Goal: Information Seeking & Learning: Learn about a topic

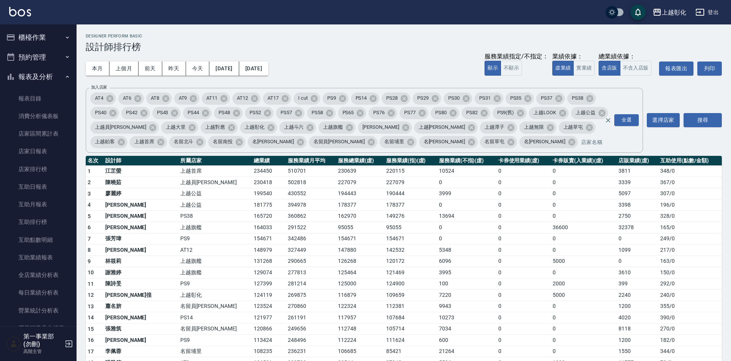
scroll to position [306, 0]
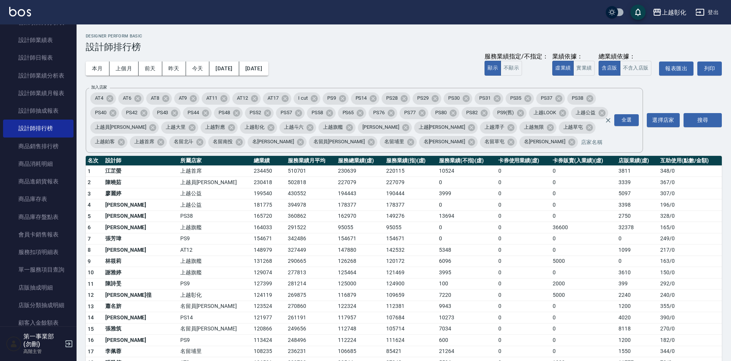
click at [287, 179] on td "502818" at bounding box center [311, 182] width 50 height 11
drag, startPoint x: 639, startPoint y: 240, endPoint x: 635, endPoint y: 243, distance: 4.7
click at [639, 240] on td "0" at bounding box center [637, 238] width 42 height 11
click at [336, 287] on td "125000" at bounding box center [360, 283] width 48 height 11
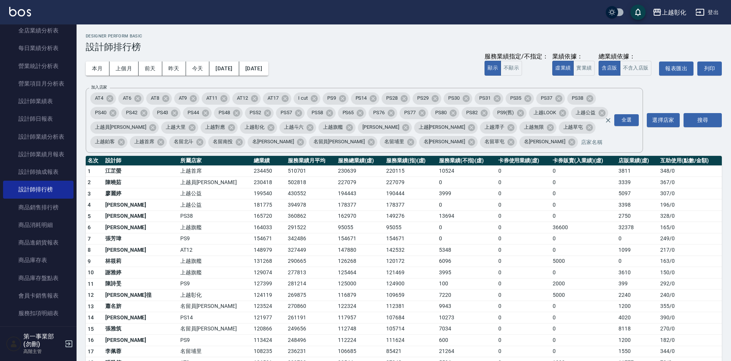
scroll to position [230, 0]
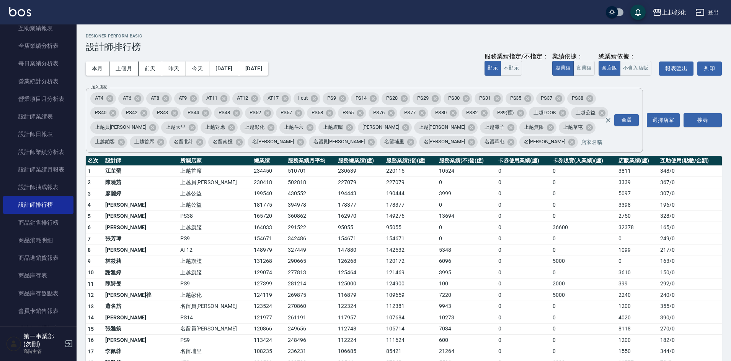
click at [252, 234] on td "154671" at bounding box center [269, 238] width 34 height 11
drag, startPoint x: 213, startPoint y: 297, endPoint x: 233, endPoint y: 296, distance: 19.9
click at [252, 296] on td "124119" at bounding box center [269, 295] width 34 height 11
click at [252, 297] on td "124119" at bounding box center [269, 295] width 34 height 11
drag, startPoint x: 212, startPoint y: 283, endPoint x: 234, endPoint y: 284, distance: 21.8
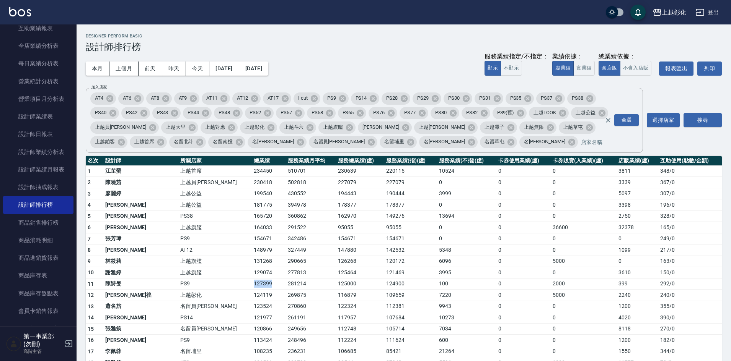
click at [252, 284] on td "127399" at bounding box center [269, 283] width 34 height 11
drag, startPoint x: 206, startPoint y: 270, endPoint x: 236, endPoint y: 273, distance: 30.4
click at [236, 273] on tr "10 謝雅婷 上越旗艦 129074 277813 125464 121469 3995 0 0 3610 150 / 0" at bounding box center [404, 272] width 636 height 11
click at [384, 305] on td "112381" at bounding box center [410, 306] width 53 height 11
click at [355, 56] on div "本月 上個月 前天 昨天 今天 2025/10/01 2025/10/14 服務業績指定/不指定： 顯示 不顯示 業績依據： 虛業績 實業績 總業績依據： 含…" at bounding box center [404, 68] width 636 height 33
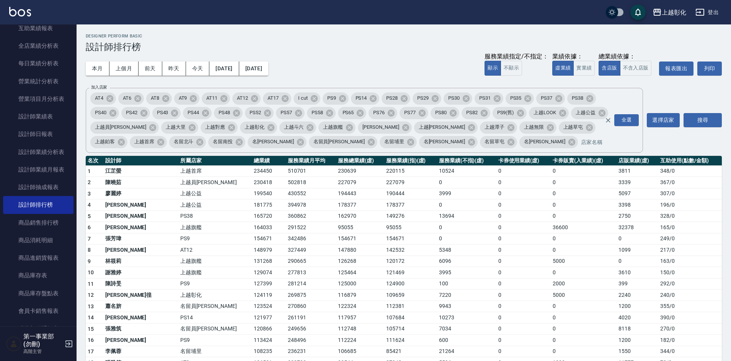
click at [321, 37] on h2 "Designer Perform Basic" at bounding box center [404, 36] width 636 height 5
click at [322, 43] on h3 "設計師排行榜" at bounding box center [404, 47] width 636 height 11
drag, startPoint x: 516, startPoint y: 298, endPoint x: 513, endPoint y: 286, distance: 13.0
click at [516, 297] on td "0" at bounding box center [523, 295] width 55 height 11
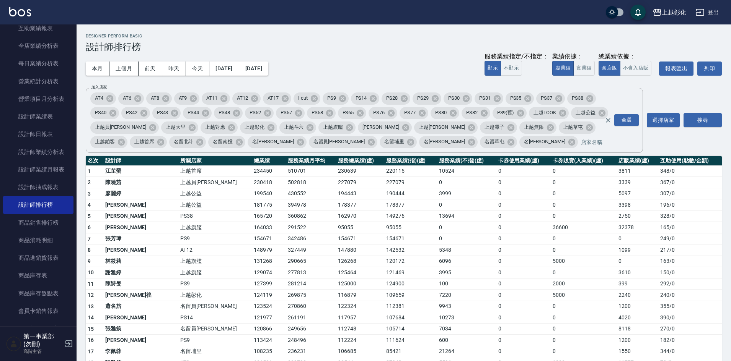
click at [351, 60] on div "本月 上個月 前天 昨天 今天 2025/10/01 2025/10/14 服務業績指定/不指定： 顯示 不顯示 業績依據： 虛業績 實業績 總業績依據： 含…" at bounding box center [404, 68] width 636 height 33
click at [361, 59] on div "本月 上個月 前天 昨天 今天 2025/10/01 2025/10/14 服務業績指定/不指定： 顯示 不顯示 業績依據： 虛業績 實業績 總業績依據： 含…" at bounding box center [404, 68] width 636 height 33
click at [390, 67] on div "本月 上個月 前天 昨天 今天 2025/10/01 2025/10/14 服務業績指定/不指定： 顯示 不顯示 業績依據： 虛業績 實業績 總業績依據： 含…" at bounding box center [404, 68] width 636 height 33
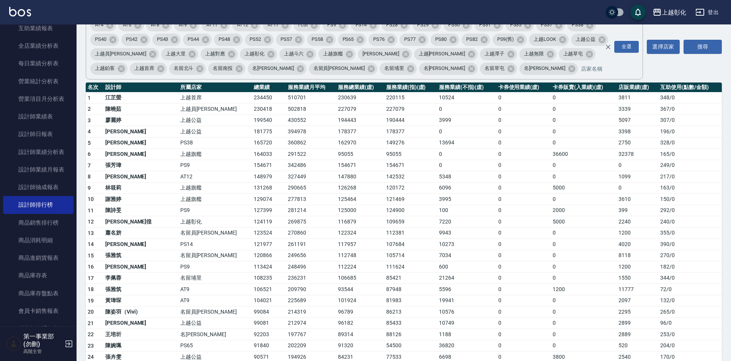
scroll to position [77, 0]
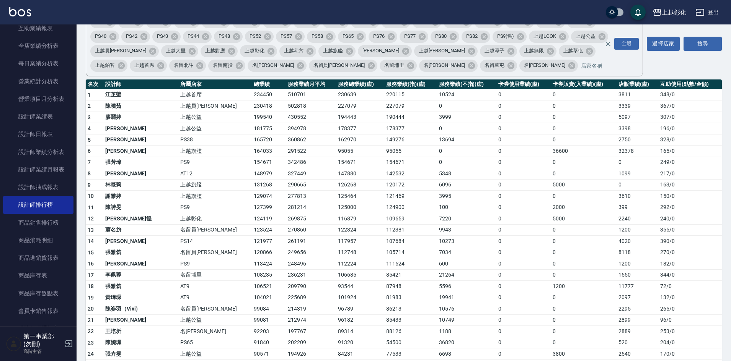
click at [496, 280] on td "0" at bounding box center [523, 275] width 55 height 11
click at [286, 227] on td "270860" at bounding box center [311, 230] width 50 height 11
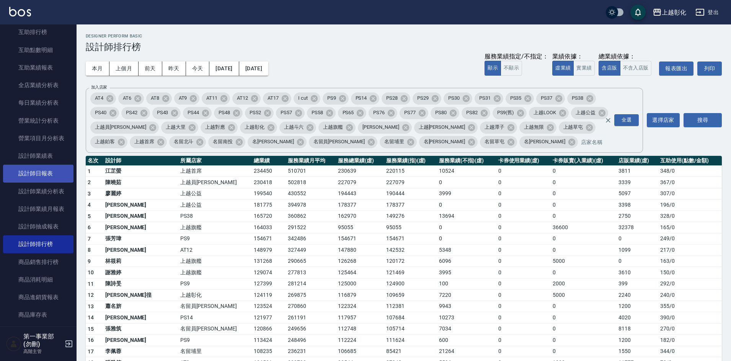
scroll to position [115, 0]
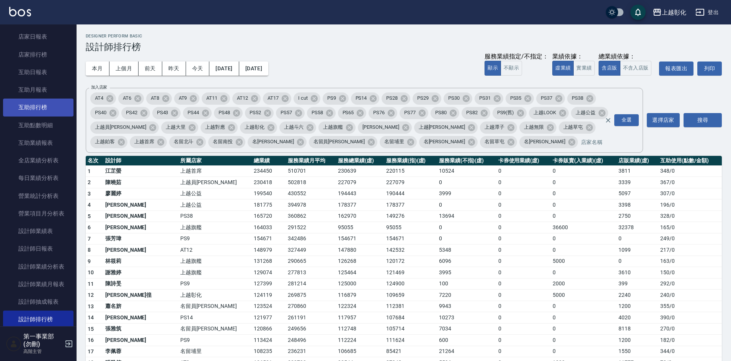
click at [24, 111] on link "互助排行榜" at bounding box center [38, 108] width 70 height 18
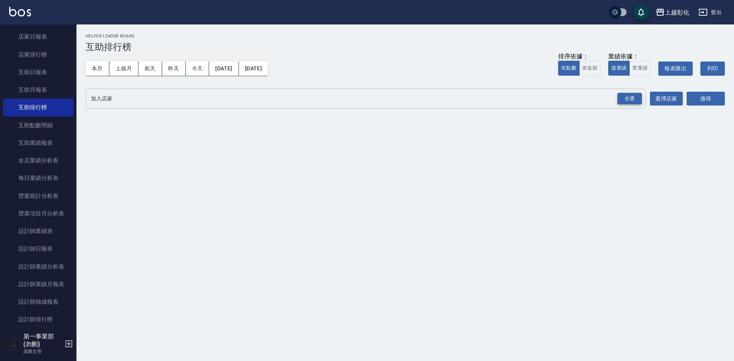
click at [625, 101] on div "全選" at bounding box center [630, 99] width 24 height 12
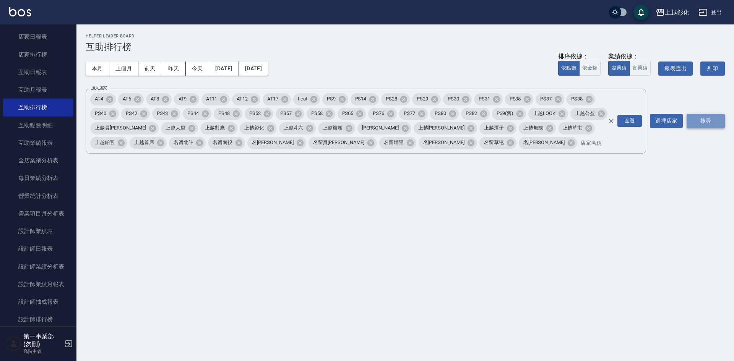
click at [713, 120] on button "搜尋" at bounding box center [706, 121] width 38 height 14
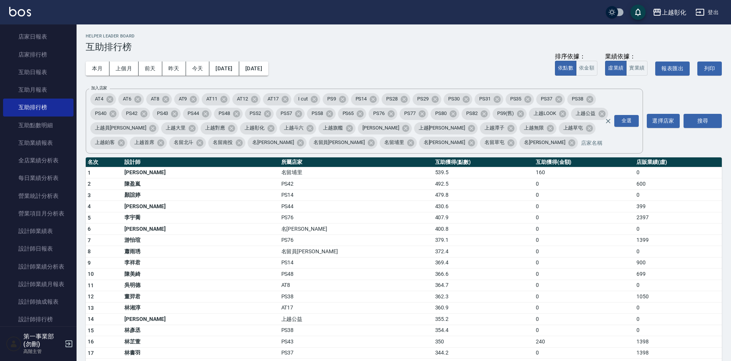
click at [440, 74] on div "本月 上個月 前天 昨天 今天 2025/10/01 2025/10/14 排序依據： 依點數 依金額 業績依據： 虛業績 實業績 報表匯出 列印" at bounding box center [404, 68] width 636 height 33
click at [446, 212] on td "430.6" at bounding box center [483, 206] width 101 height 11
click at [433, 210] on td "430.6" at bounding box center [483, 206] width 101 height 11
click at [433, 262] on td "369.4" at bounding box center [483, 262] width 101 height 11
click at [433, 282] on td "364.7" at bounding box center [483, 285] width 101 height 11
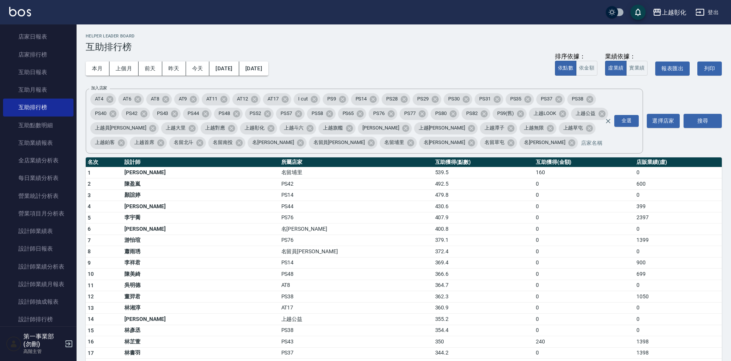
click at [454, 303] on td "360.9" at bounding box center [483, 308] width 101 height 11
click at [293, 257] on td "名留員林中正" at bounding box center [356, 251] width 154 height 11
click at [433, 272] on td "366.6" at bounding box center [483, 274] width 101 height 11
click at [386, 68] on div "本月 上個月 前天 昨天 今天 2025/10/01 2025/10/14 排序依據： 依點數 依金額 業績依據： 虛業績 實業績 報表匯出 列印" at bounding box center [404, 68] width 636 height 33
click at [410, 57] on div "本月 上個月 前天 昨天 今天 2025/10/01 2025/10/14 排序依據： 依點數 依金額 業績依據： 虛業績 實業績 報表匯出 列印" at bounding box center [404, 68] width 636 height 33
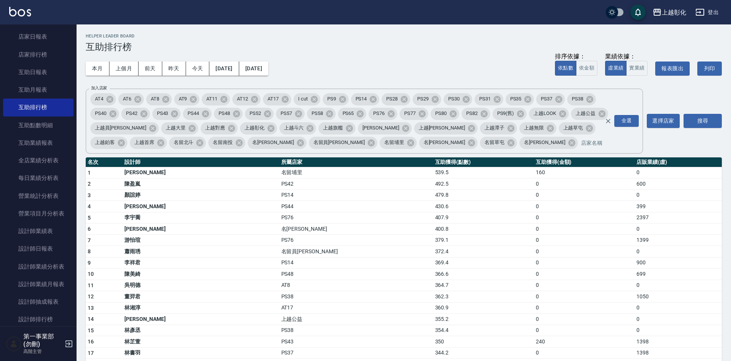
click at [399, 54] on div "本月 上個月 前天 昨天 今天 2025/10/01 2025/10/14 排序依據： 依點數 依金額 業績依據： 虛業績 實業績 報表匯出 列印" at bounding box center [404, 68] width 636 height 33
click at [307, 225] on td "名[PERSON_NAME]" at bounding box center [356, 229] width 154 height 11
click at [410, 56] on div "本月 上個月 前天 昨天 今天 2025/10/01 2025/10/14 排序依據： 依點數 依金額 業績依據： 虛業績 實業績 報表匯出 列印" at bounding box center [404, 68] width 636 height 33
click at [666, 18] on button "上越彰化" at bounding box center [669, 13] width 40 height 16
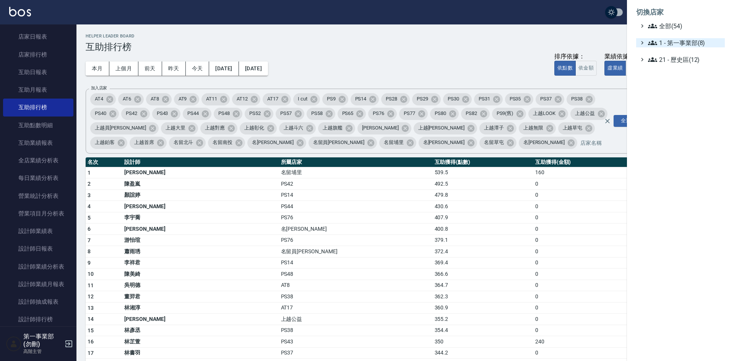
click at [681, 44] on span "1 - 第一事業部(8)" at bounding box center [685, 42] width 74 height 9
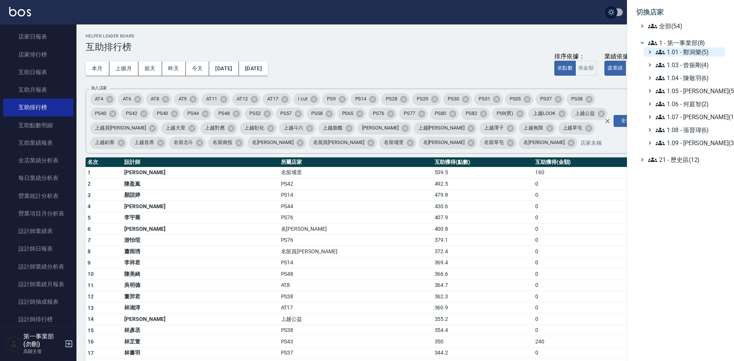
click at [697, 53] on span "1.01 - 鄭洞樂(5)" at bounding box center [689, 51] width 66 height 9
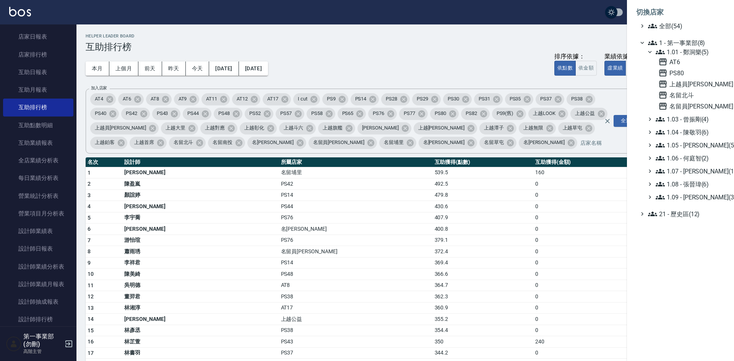
drag, startPoint x: 487, startPoint y: 47, endPoint x: 501, endPoint y: 216, distance: 168.9
click at [486, 49] on div at bounding box center [367, 180] width 734 height 361
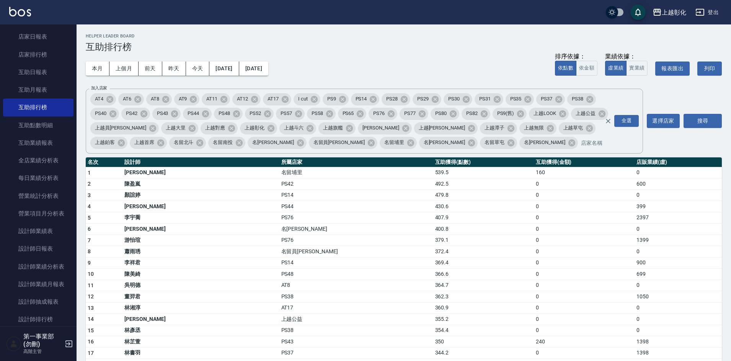
click at [363, 52] on div "本月 上個月 前天 昨天 今天 2025/10/01 2025/10/14 排序依據： 依點數 依金額 業績依據： 虛業績 實業績 報表匯出 列印" at bounding box center [404, 68] width 636 height 33
click at [430, 54] on div "本月 上個月 前天 昨天 今天 2025/10/01 2025/10/14 排序依據： 依點數 依金額 業績依據： 虛業績 實業績 報表匯出 列印" at bounding box center [404, 68] width 636 height 33
click at [435, 54] on div "本月 上個月 前天 昨天 今天 2025/10/01 2025/10/14 排序依據： 依點數 依金額 業績依據： 虛業績 實業績 報表匯出 列印" at bounding box center [404, 68] width 636 height 33
click at [387, 56] on div "本月 上個月 前天 昨天 今天 2025/10/01 2025/10/14 排序依據： 依點數 依金額 業績依據： 虛業績 實業績 報表匯出 列印" at bounding box center [404, 68] width 636 height 33
click at [404, 55] on div "本月 上個月 前天 昨天 今天 2025/10/01 2025/10/14 排序依據： 依點數 依金額 業績依據： 虛業績 實業績 報表匯出 列印" at bounding box center [404, 68] width 636 height 33
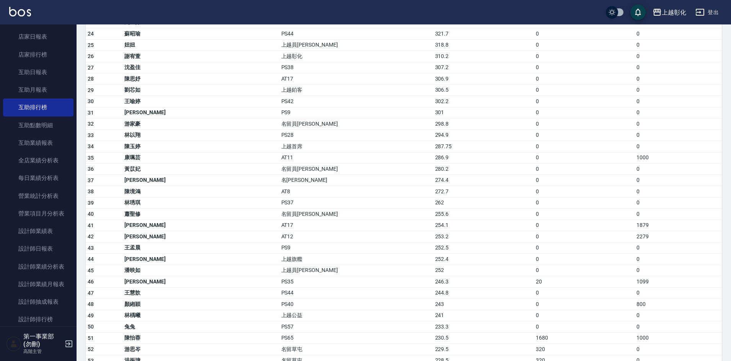
scroll to position [421, 0]
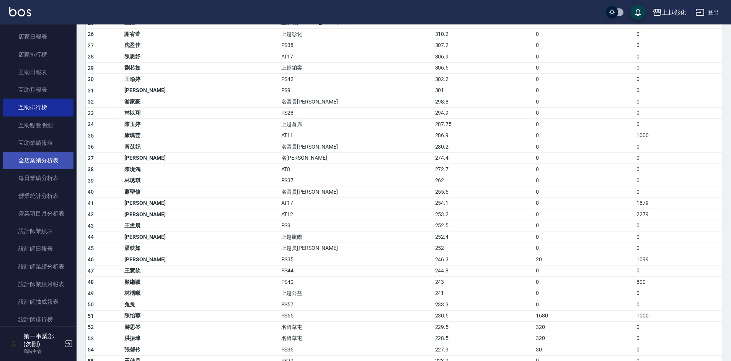
click at [58, 162] on link "全店業績分析表" at bounding box center [38, 161] width 70 height 18
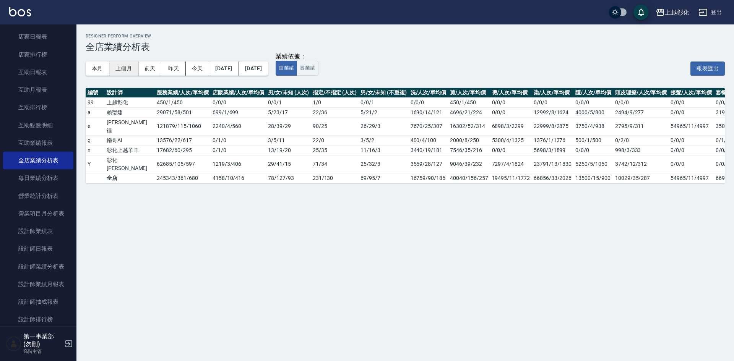
click at [124, 70] on button "上個月" at bounding box center [123, 69] width 29 height 14
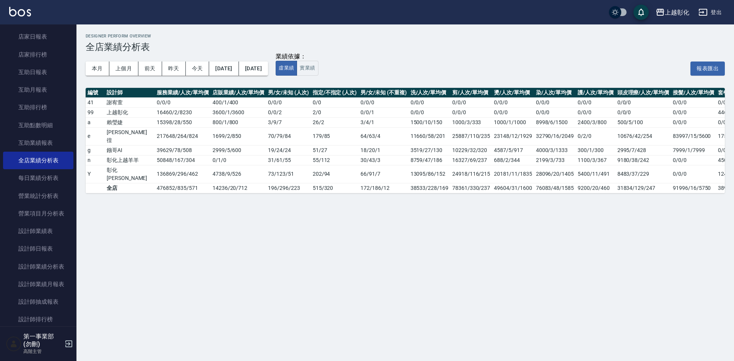
click at [388, 251] on div "Designer Perform Overview 全店業績分析表 本月 上個月 前天 昨天 今天 2025/09/01 2025/09/30 業績依據： 虛…" at bounding box center [367, 180] width 734 height 361
click at [503, 316] on div "Designer Perform Overview 全店業績分析表 本月 上個月 前天 昨天 今天 2025/09/01 2025/09/30 業績依據： 虛…" at bounding box center [367, 180] width 734 height 361
click at [51, 251] on link "設計師日報表" at bounding box center [38, 249] width 70 height 18
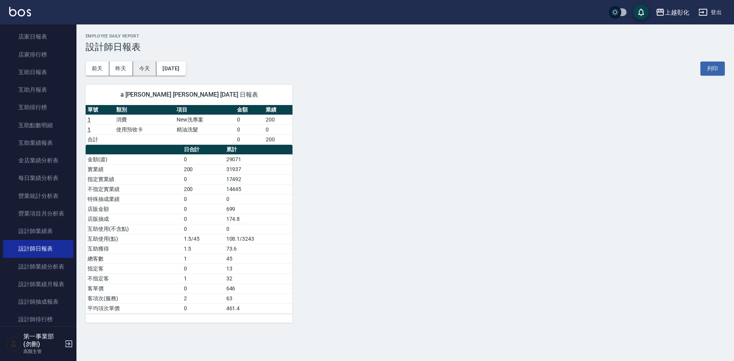
click at [139, 68] on button "今天" at bounding box center [145, 69] width 24 height 14
click at [120, 70] on button "昨天" at bounding box center [121, 69] width 24 height 14
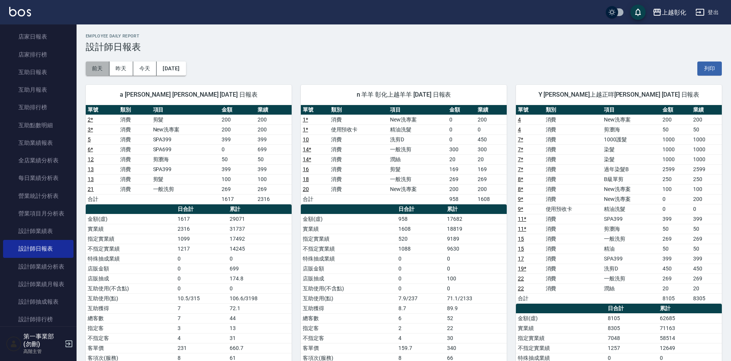
click at [96, 72] on button "前天" at bounding box center [98, 69] width 24 height 14
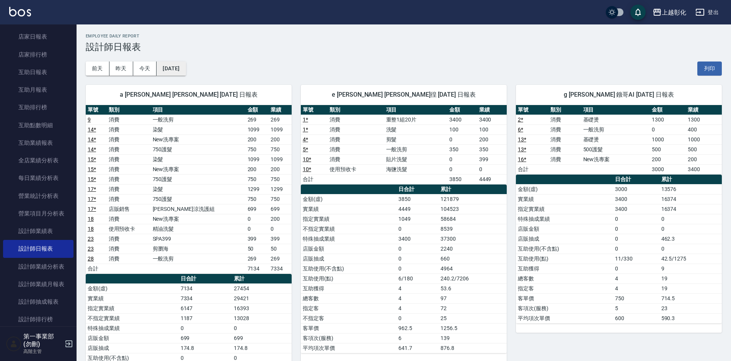
click at [175, 66] on button "[DATE]" at bounding box center [170, 69] width 29 height 14
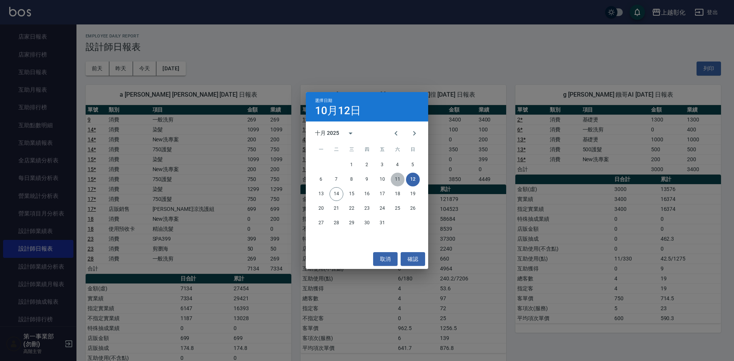
click at [396, 180] on button "11" at bounding box center [398, 180] width 14 height 14
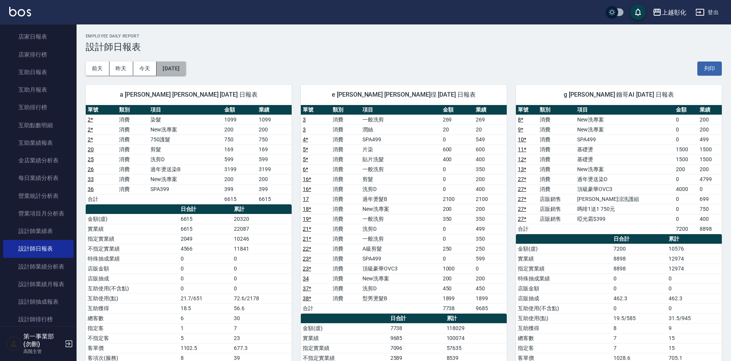
click at [186, 68] on button "[DATE]" at bounding box center [170, 69] width 29 height 14
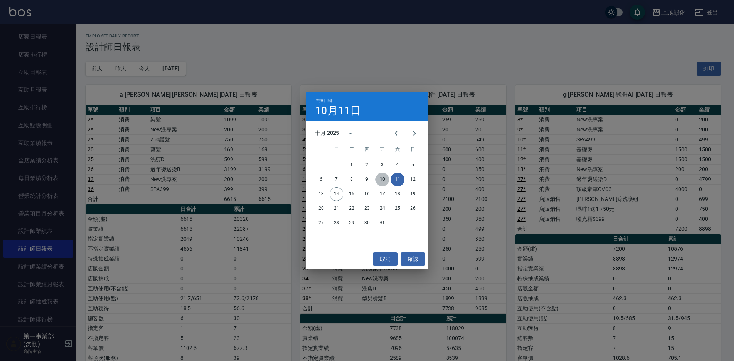
click at [381, 183] on button "10" at bounding box center [383, 180] width 14 height 14
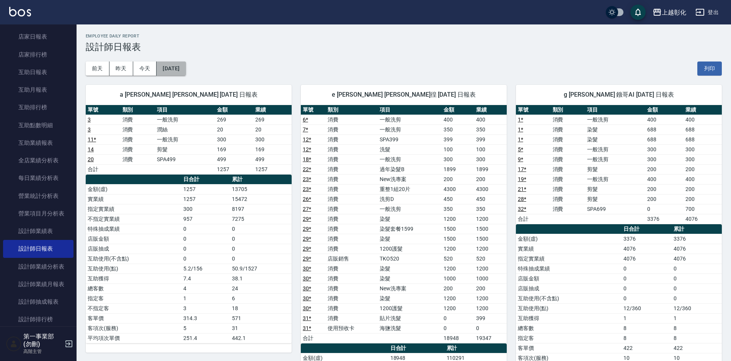
click at [173, 67] on button "[DATE]" at bounding box center [170, 69] width 29 height 14
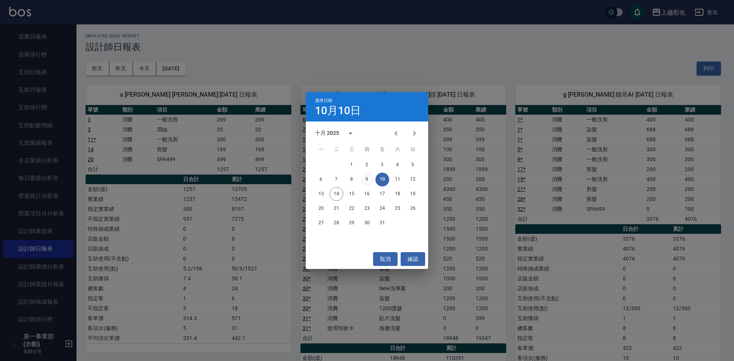
click at [365, 182] on button "9" at bounding box center [367, 180] width 14 height 14
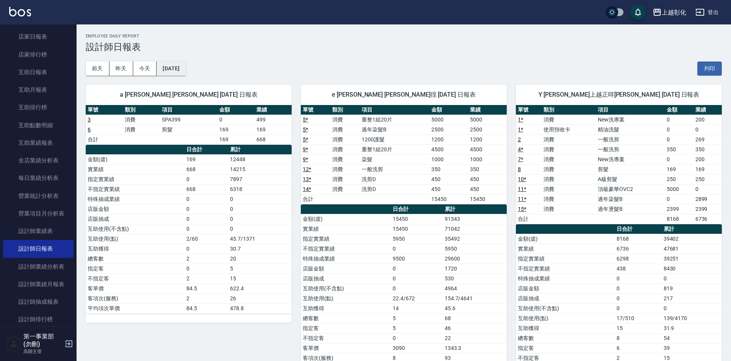
click at [186, 70] on button "[DATE]" at bounding box center [170, 69] width 29 height 14
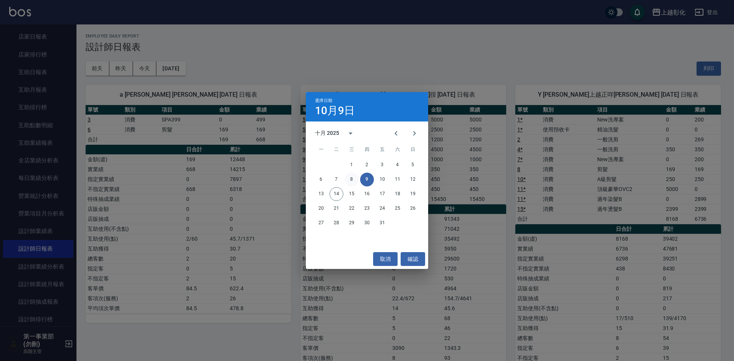
click at [350, 179] on button "8" at bounding box center [352, 180] width 14 height 14
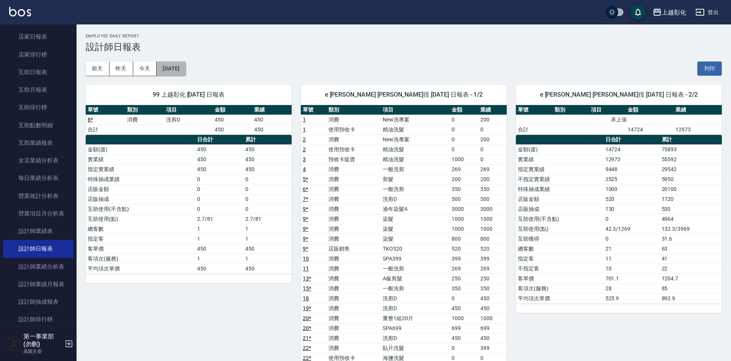
click at [185, 66] on button "[DATE]" at bounding box center [170, 69] width 29 height 14
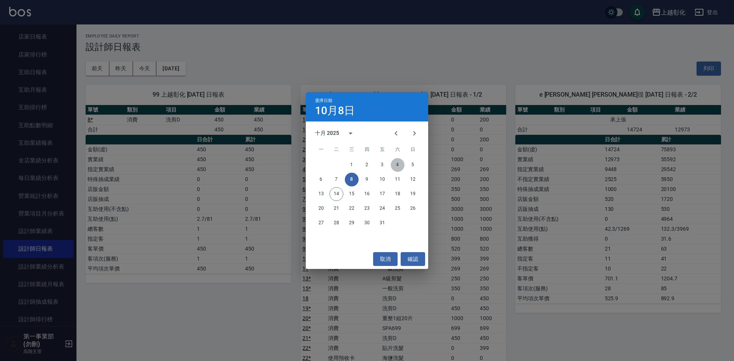
click at [395, 169] on button "4" at bounding box center [398, 165] width 14 height 14
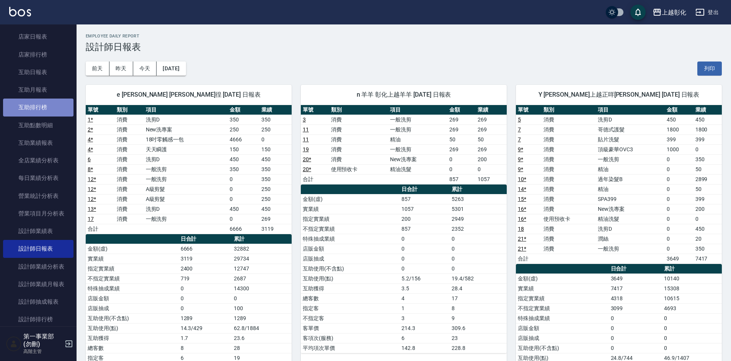
click at [40, 104] on link "互助排行榜" at bounding box center [38, 108] width 70 height 18
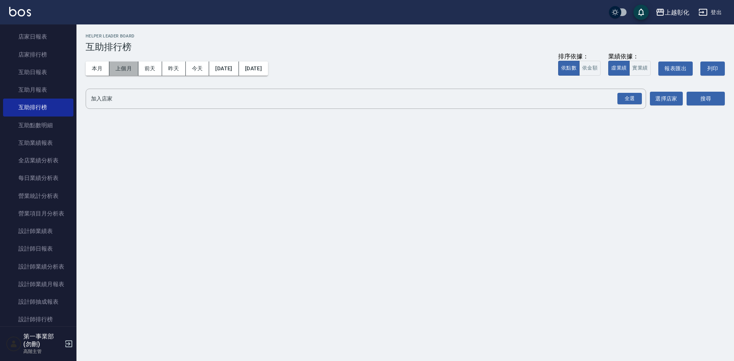
click at [119, 68] on button "上個月" at bounding box center [123, 69] width 29 height 14
click at [630, 101] on div "全選" at bounding box center [630, 99] width 24 height 12
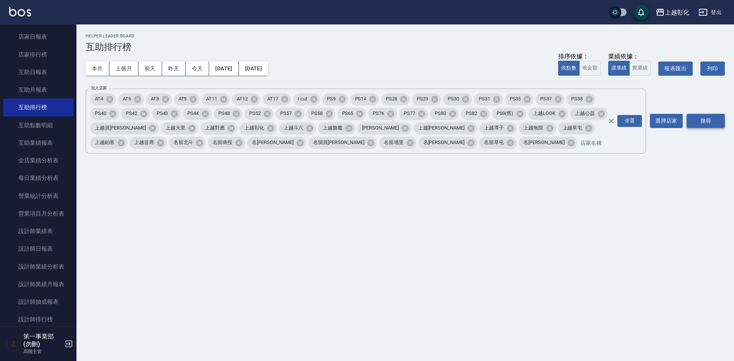
click at [708, 123] on button "搜尋" at bounding box center [706, 121] width 38 height 14
click at [540, 258] on div "上越彰化 2025-09-01 - 2025-09-30 互助排行榜 列印時間： 2025-10-14-16:38 Helper Leader Board 互…" at bounding box center [367, 180] width 734 height 361
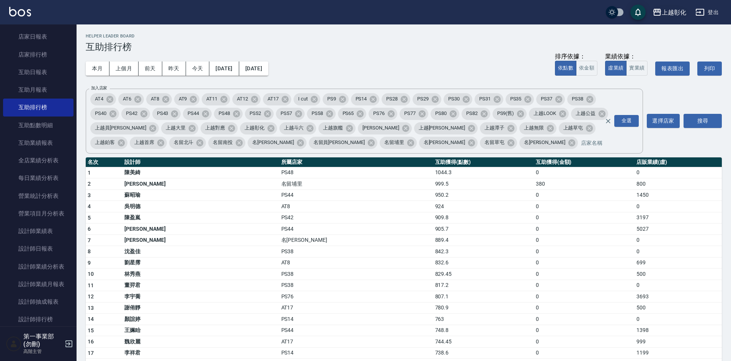
click at [676, 8] on div "上越彰化" at bounding box center [673, 13] width 24 height 10
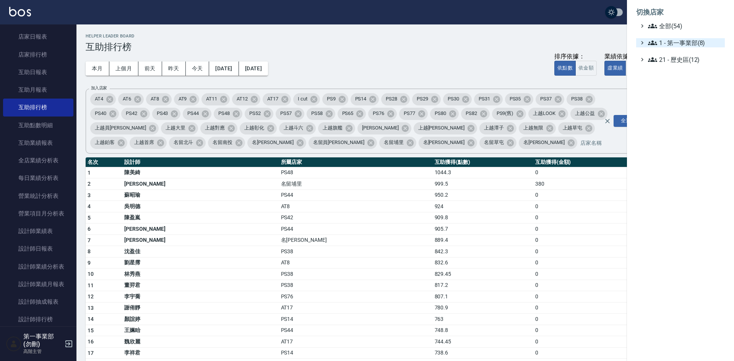
click at [685, 42] on span "1 - 第一事業部(8)" at bounding box center [685, 42] width 74 height 9
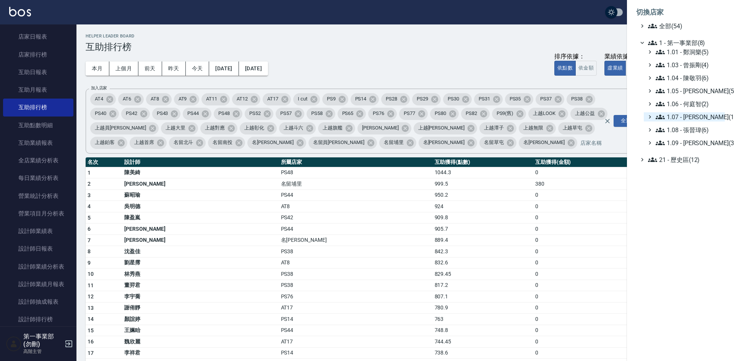
click at [697, 114] on span "1.07 - [PERSON_NAME](11)" at bounding box center [689, 116] width 66 height 9
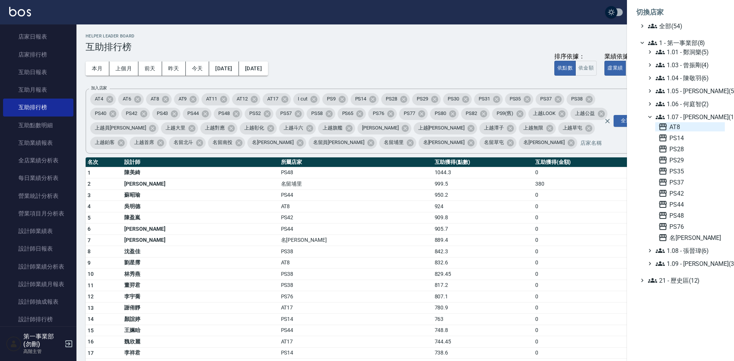
click at [693, 127] on span "AT8" at bounding box center [690, 126] width 63 height 9
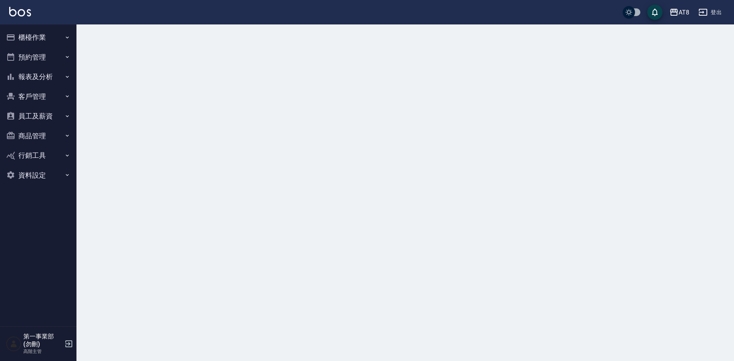
click at [41, 118] on button "員工及薪資" at bounding box center [38, 116] width 70 height 20
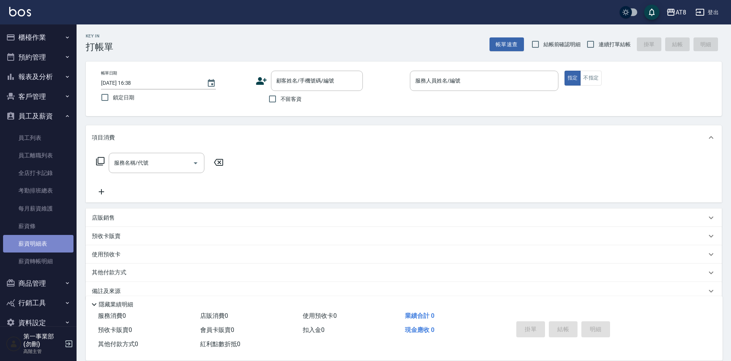
click at [46, 239] on link "薪資明細表" at bounding box center [38, 244] width 70 height 18
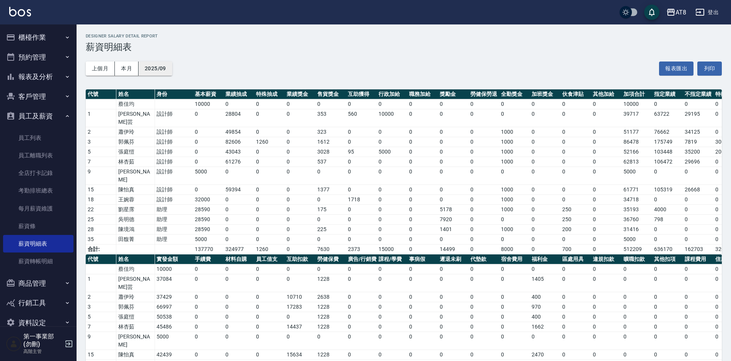
click at [150, 71] on button "2025/09" at bounding box center [155, 69] width 34 height 14
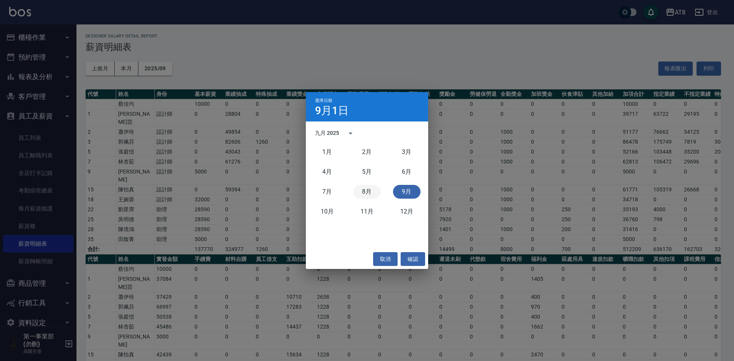
click at [365, 194] on button "8月" at bounding box center [367, 192] width 28 height 14
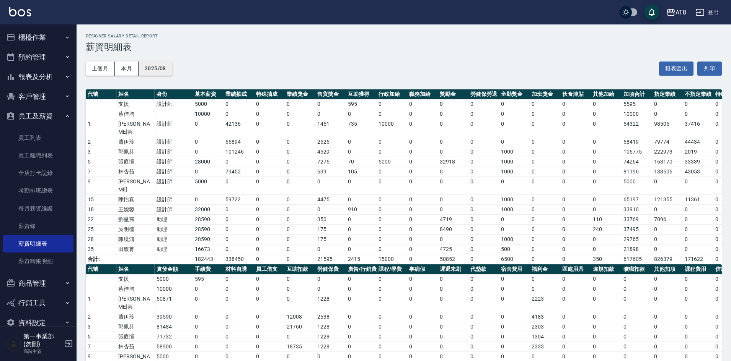
click at [156, 70] on button "2025/08" at bounding box center [155, 69] width 34 height 14
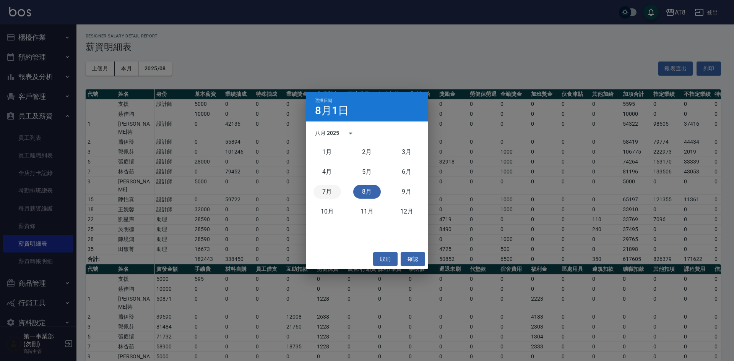
click at [329, 193] on button "7月" at bounding box center [328, 192] width 28 height 14
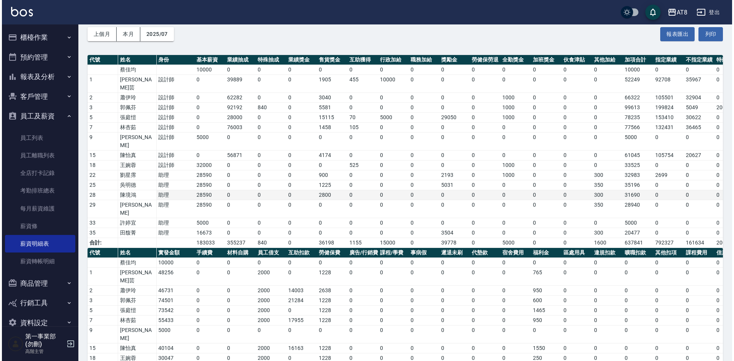
scroll to position [38, 0]
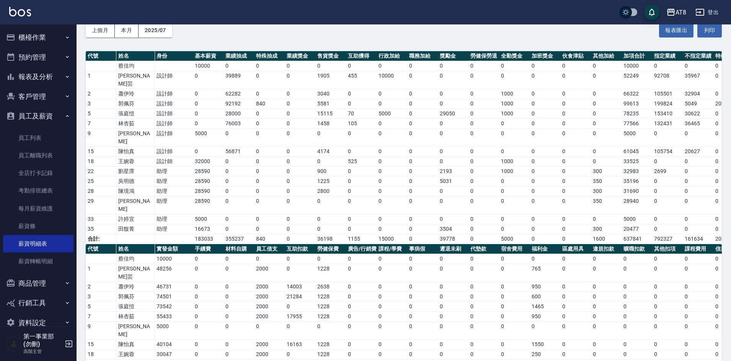
click at [675, 12] on icon "button" at bounding box center [670, 12] width 9 height 9
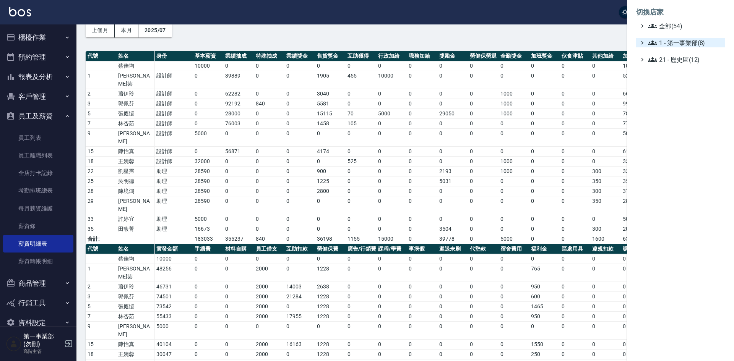
click at [693, 45] on span "1 - 第一事業部(8)" at bounding box center [685, 42] width 74 height 9
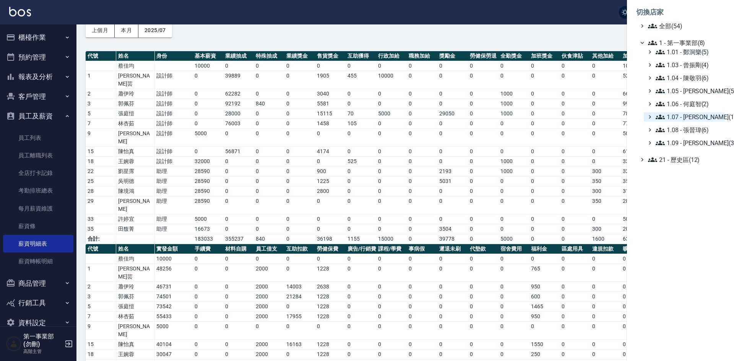
click at [709, 117] on span "1.07 - [PERSON_NAME](11)" at bounding box center [689, 116] width 66 height 9
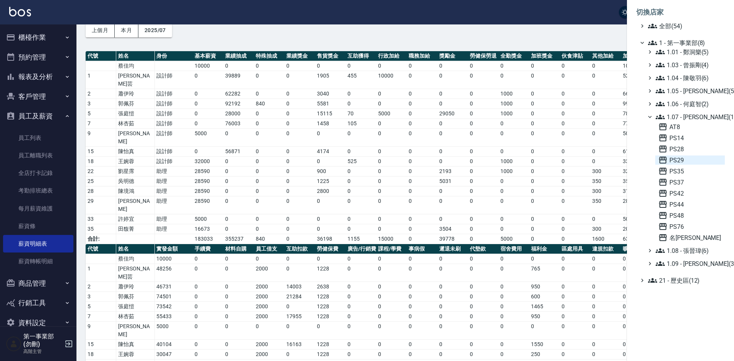
click at [687, 161] on span "PS29" at bounding box center [690, 160] width 63 height 9
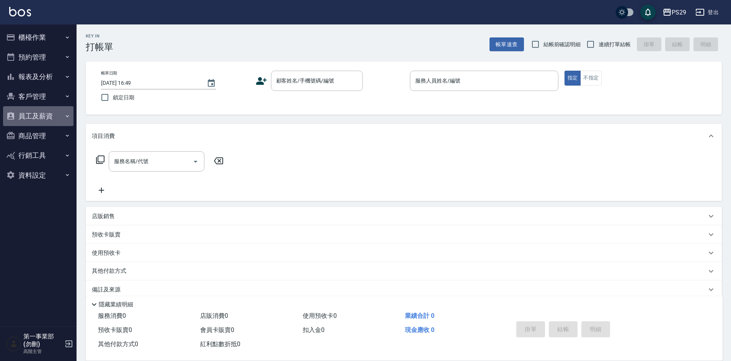
click at [43, 112] on button "員工及薪資" at bounding box center [38, 116] width 70 height 20
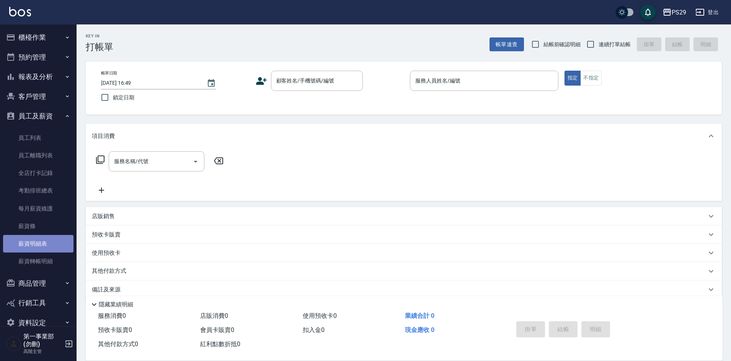
click at [39, 244] on link "薪資明細表" at bounding box center [38, 244] width 70 height 18
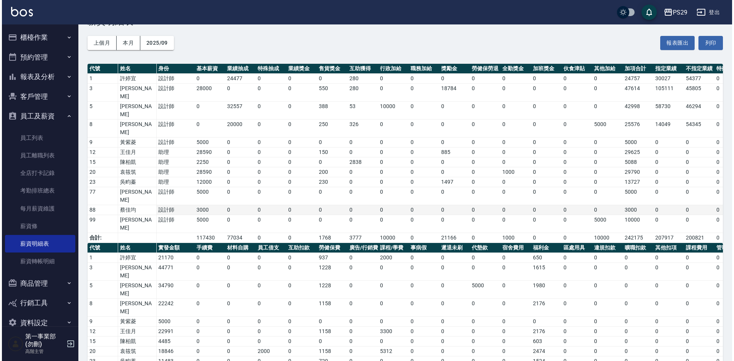
scroll to position [27, 0]
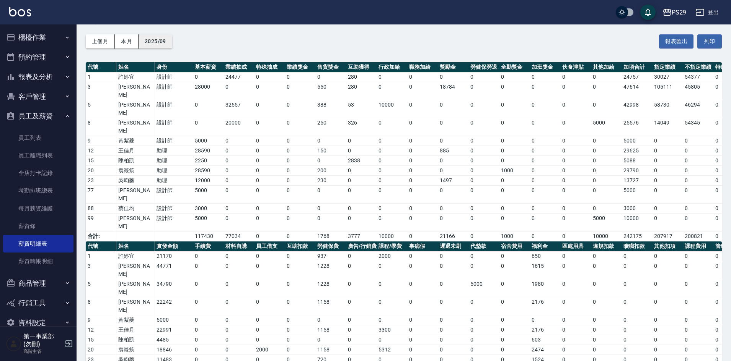
click at [166, 44] on button "2025/09" at bounding box center [155, 41] width 34 height 14
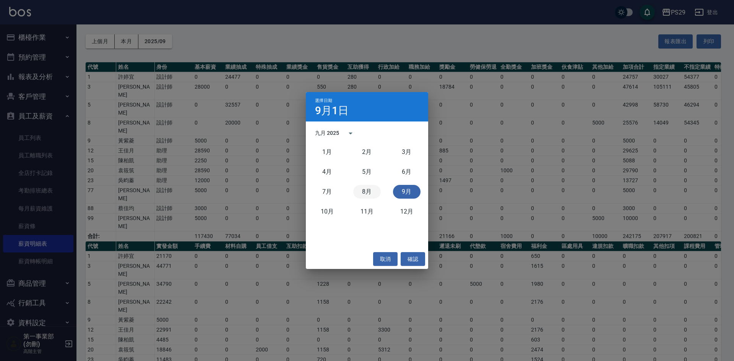
click at [371, 194] on button "8月" at bounding box center [367, 192] width 28 height 14
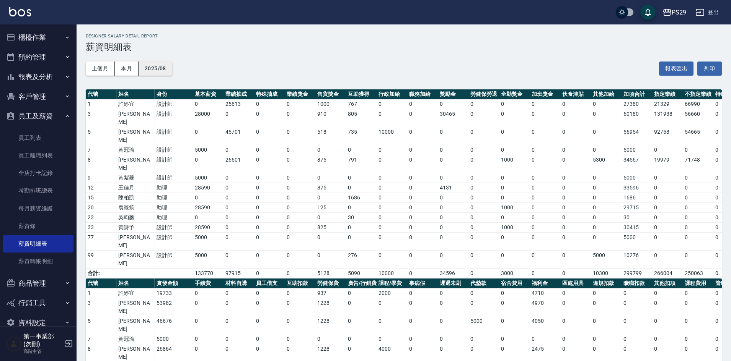
click at [163, 70] on button "2025/08" at bounding box center [155, 69] width 34 height 14
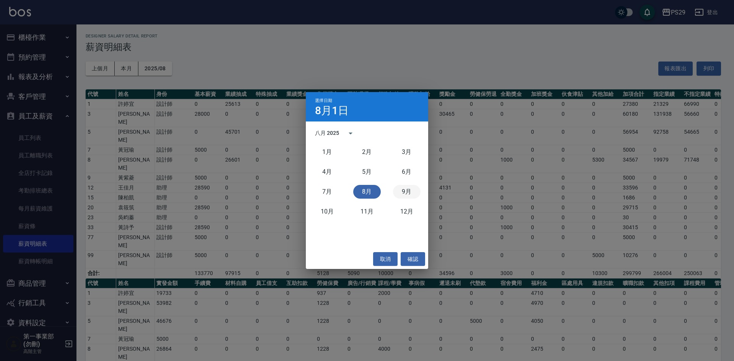
click at [413, 189] on button "9月" at bounding box center [407, 192] width 28 height 14
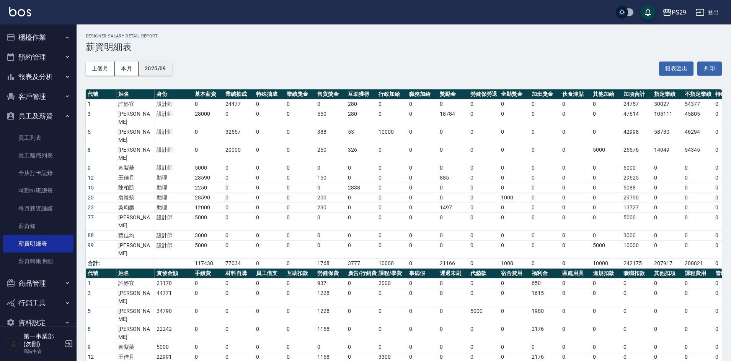
click at [156, 67] on button "2025/09" at bounding box center [155, 69] width 34 height 14
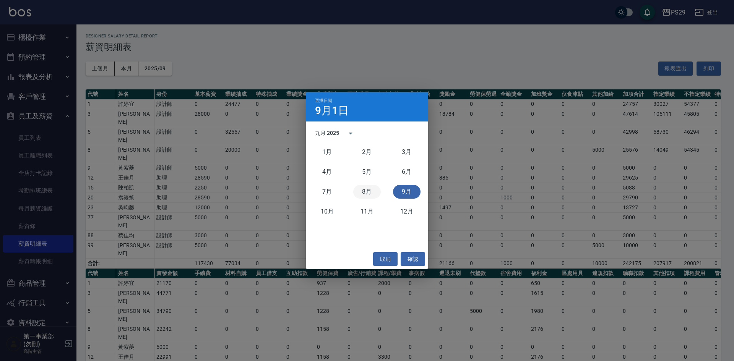
click at [361, 192] on button "8月" at bounding box center [367, 192] width 28 height 14
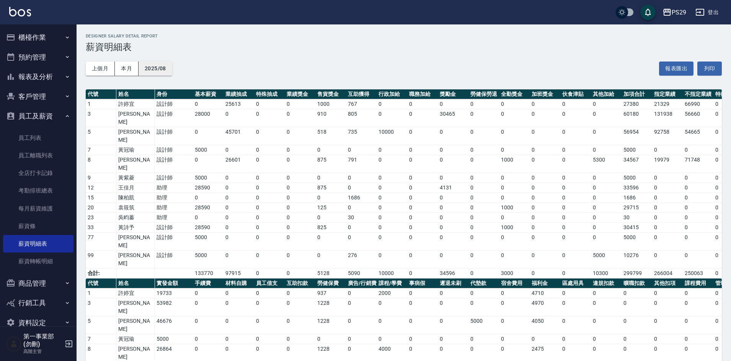
click at [163, 70] on button "2025/08" at bounding box center [155, 69] width 34 height 14
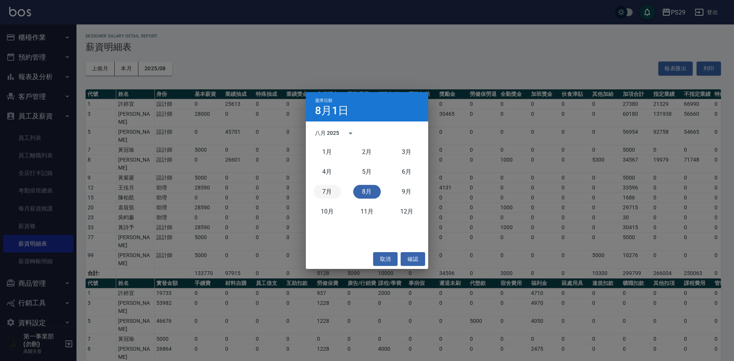
click at [323, 193] on button "7月" at bounding box center [328, 192] width 28 height 14
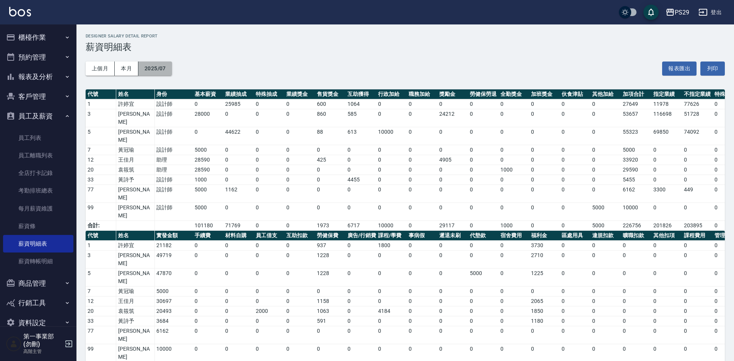
click at [164, 69] on button "2025/07" at bounding box center [155, 69] width 34 height 14
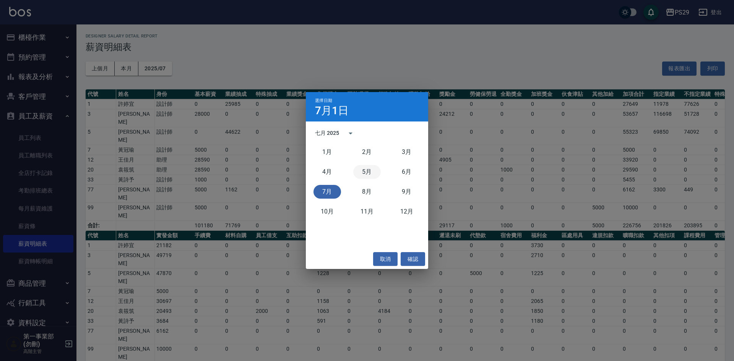
click at [371, 171] on button "5月" at bounding box center [367, 172] width 28 height 14
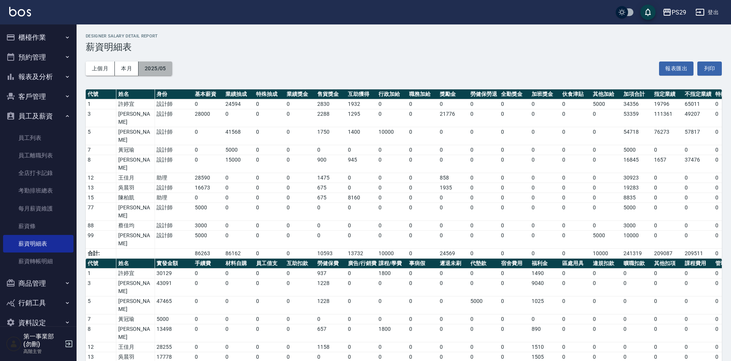
click at [155, 63] on button "2025/05" at bounding box center [155, 69] width 34 height 14
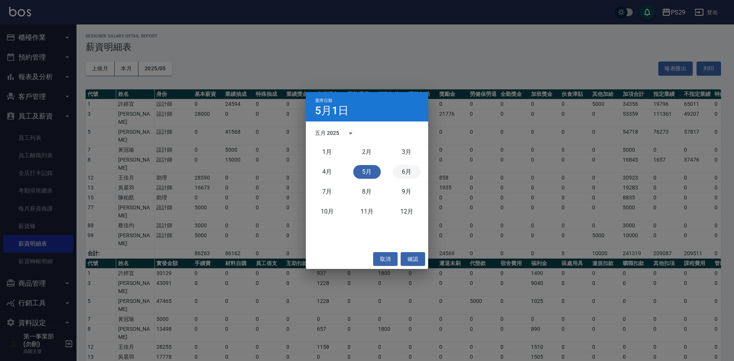
click at [416, 176] on button "6月" at bounding box center [407, 172] width 28 height 14
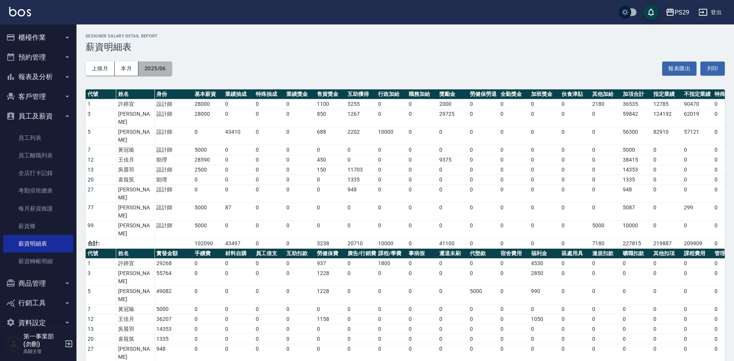
click at [147, 71] on button "2025/06" at bounding box center [155, 69] width 34 height 14
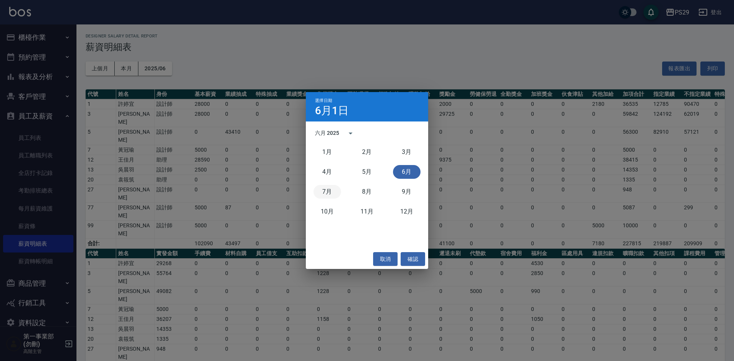
click at [329, 186] on button "7月" at bounding box center [328, 192] width 28 height 14
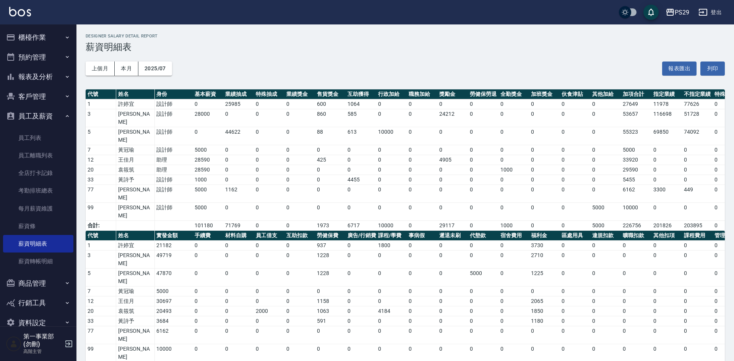
click at [457, 63] on div "上個月 本月 2025/07 報表匯出 列印" at bounding box center [406, 68] width 640 height 33
drag, startPoint x: 48, startPoint y: 75, endPoint x: 45, endPoint y: 95, distance: 20.2
click at [48, 75] on button "報表及分析" at bounding box center [38, 77] width 70 height 20
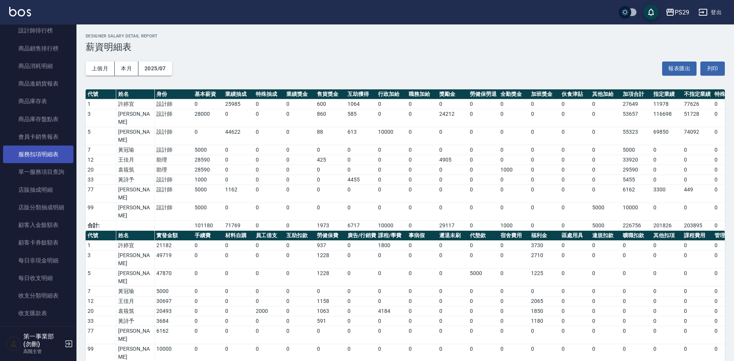
scroll to position [421, 0]
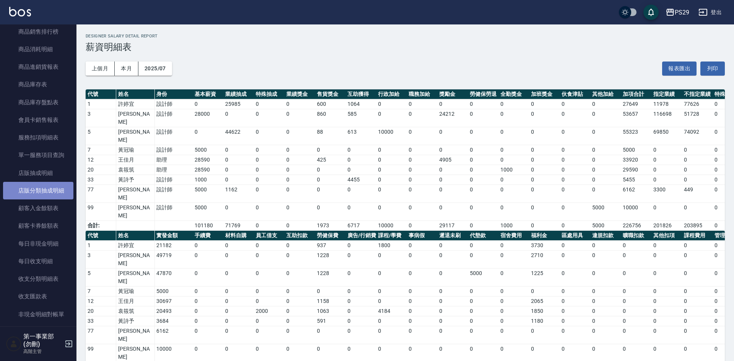
click at [49, 190] on link "店販分類抽成明細" at bounding box center [38, 191] width 70 height 18
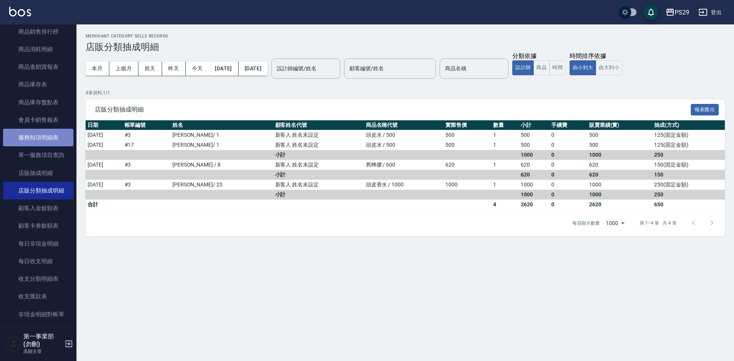
click at [53, 140] on link "服務扣項明細表" at bounding box center [38, 138] width 70 height 18
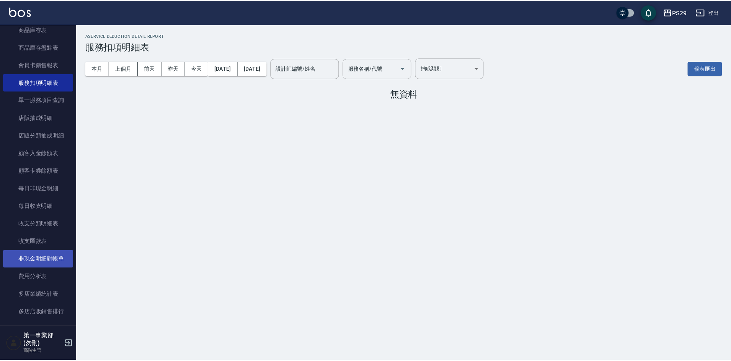
scroll to position [497, 0]
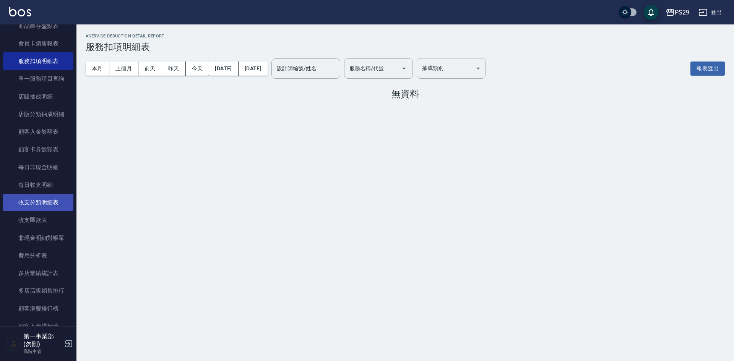
click at [42, 202] on link "收支分類明細表" at bounding box center [38, 203] width 70 height 18
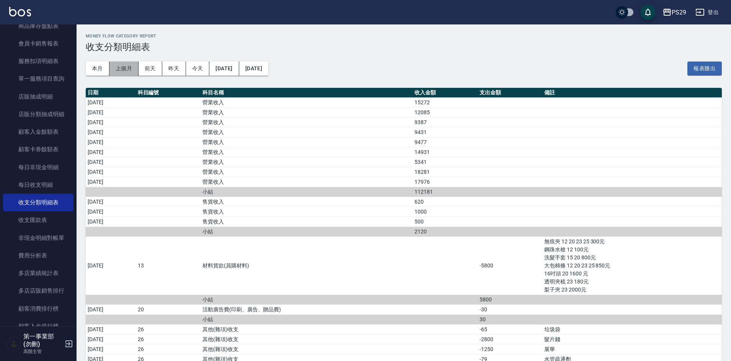
click at [128, 67] on button "上個月" at bounding box center [123, 69] width 29 height 14
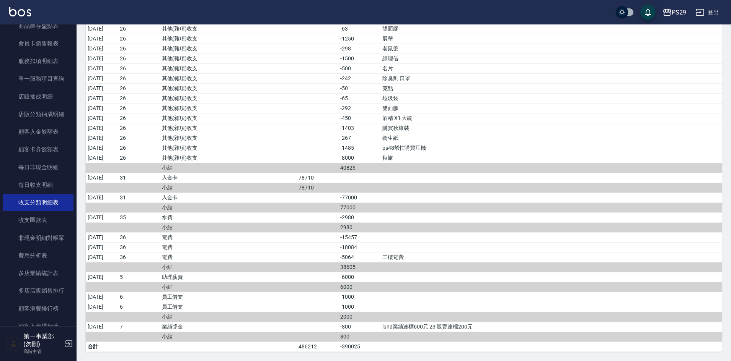
scroll to position [843, 0]
click at [526, 301] on td "a dense table" at bounding box center [550, 297] width 341 height 10
click at [421, 282] on td "a dense table" at bounding box center [550, 277] width 341 height 10
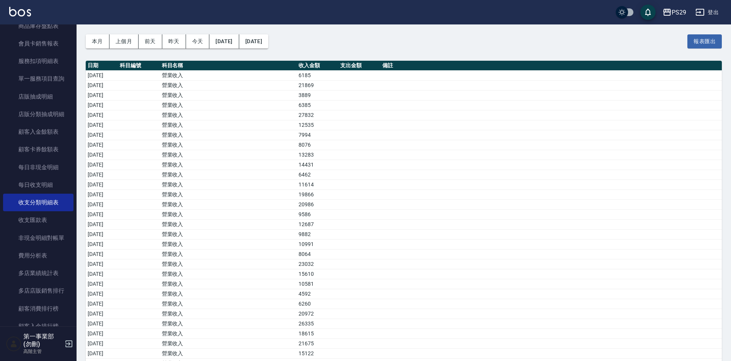
scroll to position [0, 0]
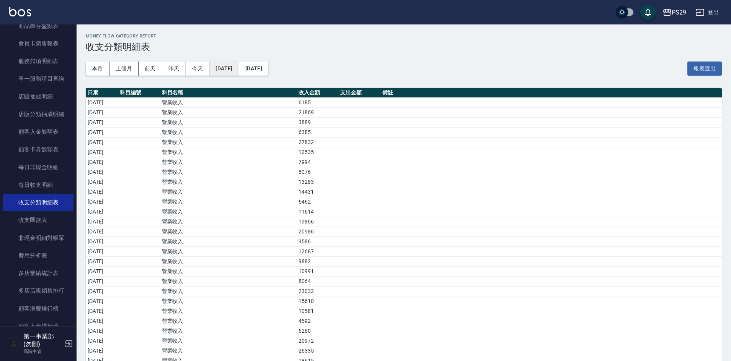
click at [239, 68] on button "2025/09/01" at bounding box center [223, 69] width 29 height 14
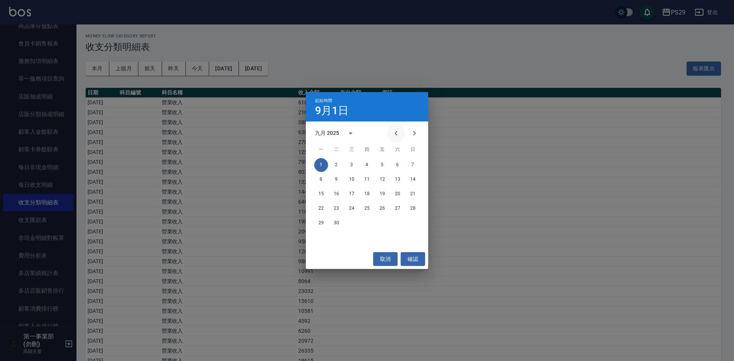
click at [398, 132] on icon "Previous month" at bounding box center [396, 133] width 9 height 9
click at [383, 164] on button "1" at bounding box center [383, 165] width 14 height 14
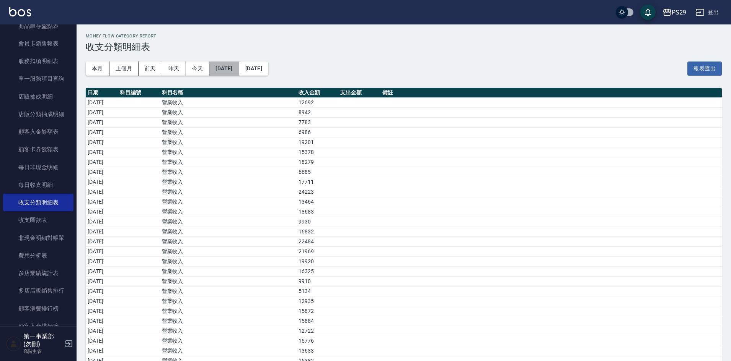
click at [235, 73] on button "2025/08/01" at bounding box center [223, 69] width 29 height 14
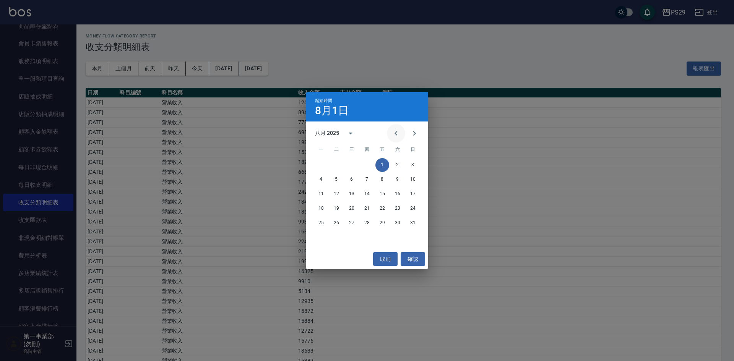
click at [402, 132] on button "Previous month" at bounding box center [396, 133] width 18 height 18
click at [335, 167] on button "1" at bounding box center [337, 165] width 14 height 14
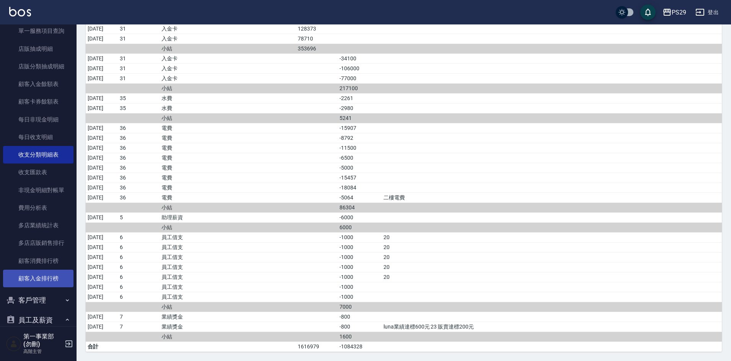
scroll to position [497, 0]
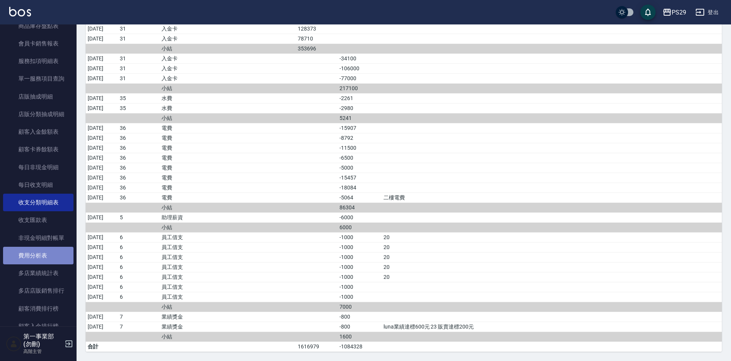
click at [41, 252] on link "費用分析表" at bounding box center [38, 256] width 70 height 18
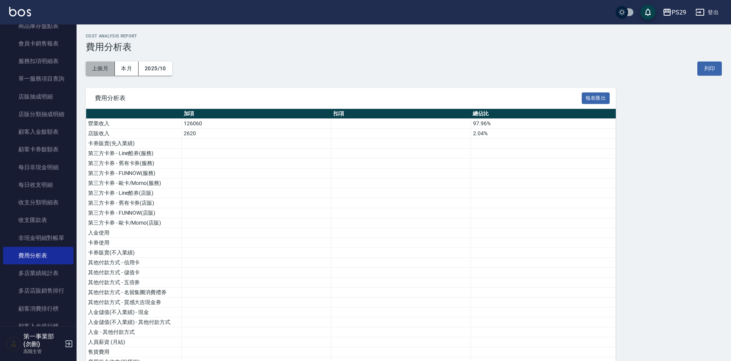
click at [99, 67] on button "上個月" at bounding box center [100, 69] width 29 height 14
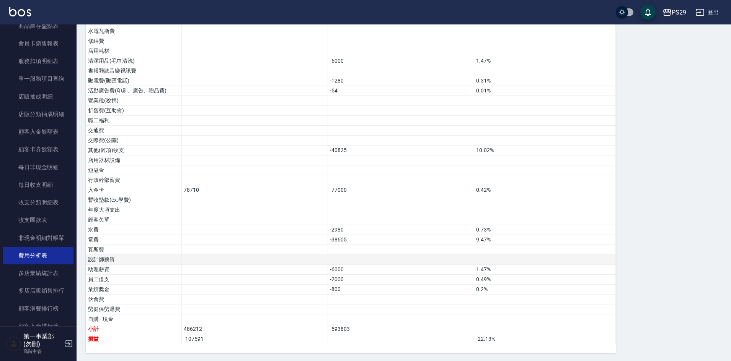
scroll to position [373, 0]
click at [365, 286] on td "-800" at bounding box center [401, 288] width 146 height 10
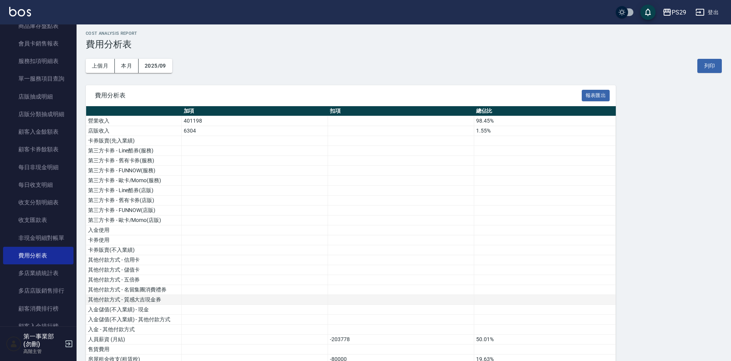
scroll to position [0, 0]
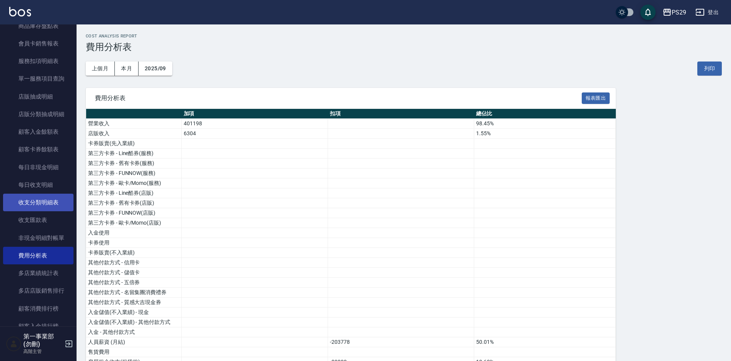
click at [53, 204] on link "收支分類明細表" at bounding box center [38, 203] width 70 height 18
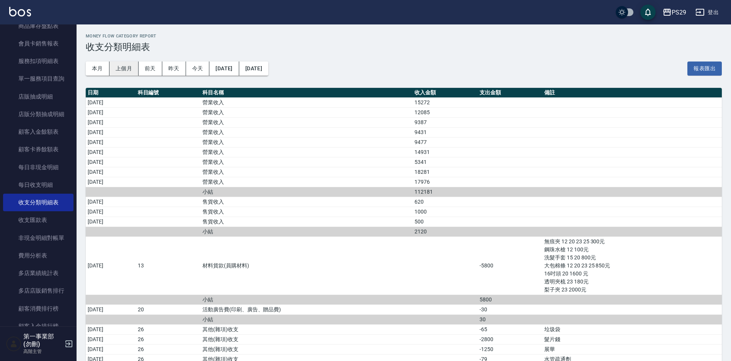
click at [119, 70] on button "上個月" at bounding box center [123, 69] width 29 height 14
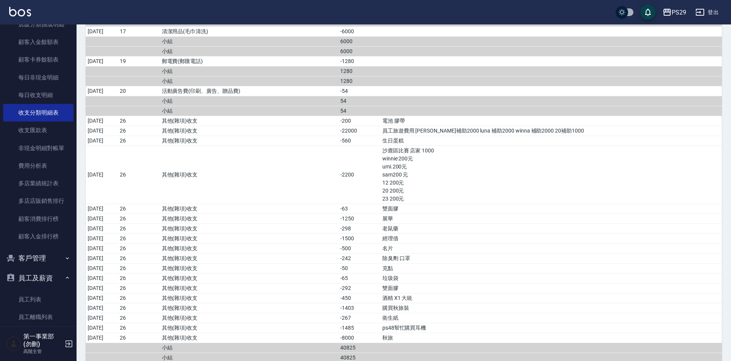
scroll to position [612, 0]
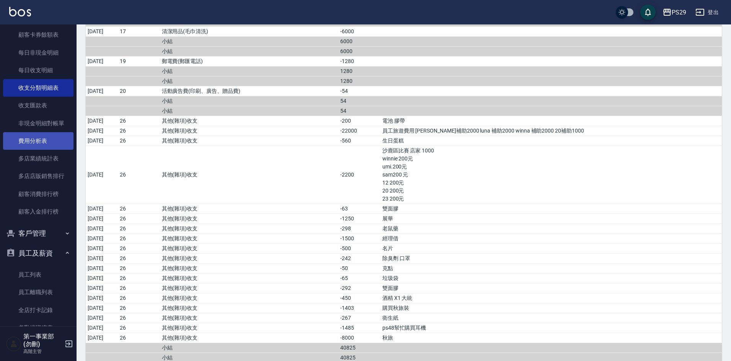
click at [53, 136] on link "費用分析表" at bounding box center [38, 141] width 70 height 18
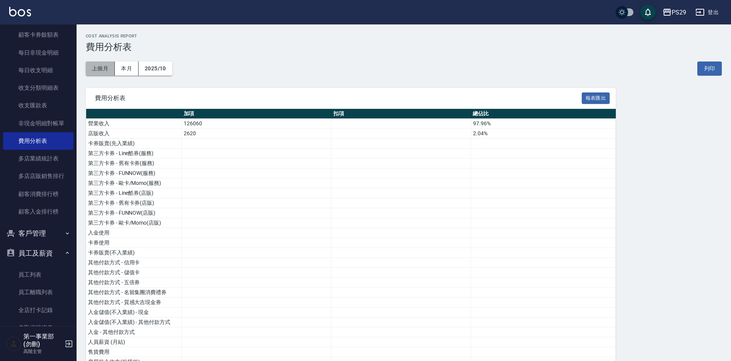
click at [102, 70] on button "上個月" at bounding box center [100, 69] width 29 height 14
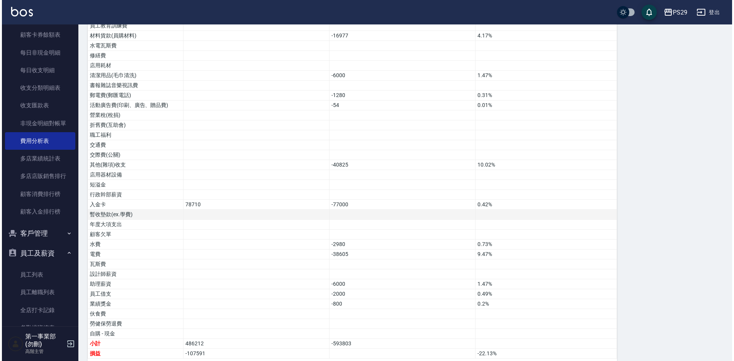
scroll to position [373, 0]
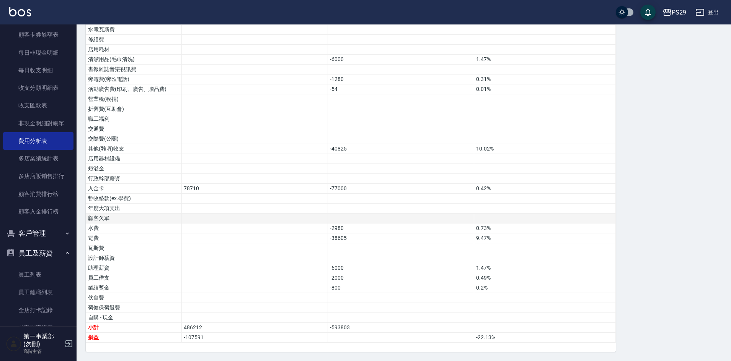
click at [382, 217] on td at bounding box center [401, 219] width 146 height 10
click at [681, 11] on div "PS29" at bounding box center [678, 13] width 15 height 10
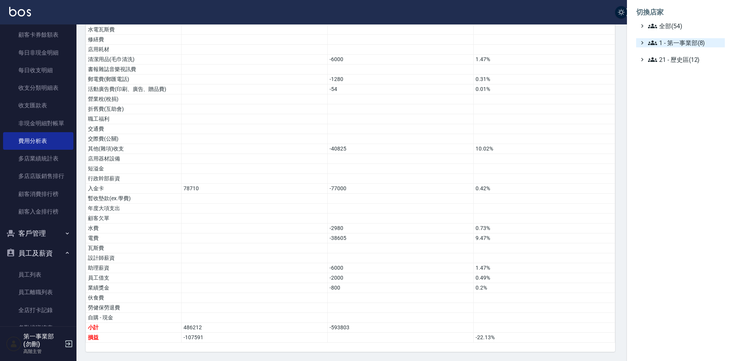
click at [693, 46] on span "1 - 第一事業部(8)" at bounding box center [685, 42] width 74 height 9
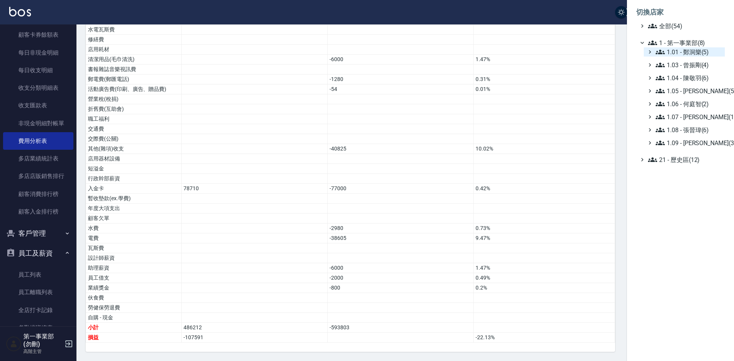
click at [691, 50] on span "1.01 - 鄭洞樂(5)" at bounding box center [689, 51] width 66 height 9
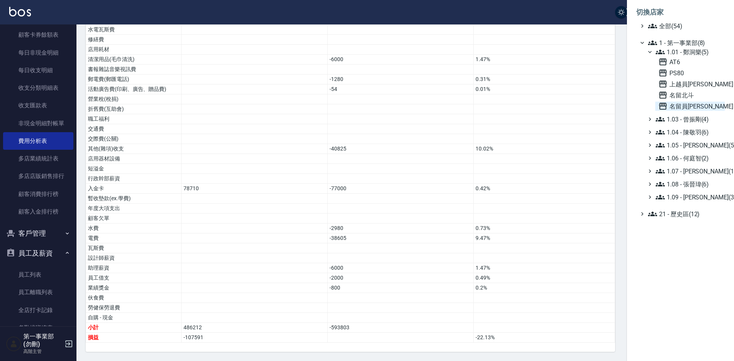
click at [689, 107] on span "名留員林中正" at bounding box center [690, 106] width 63 height 9
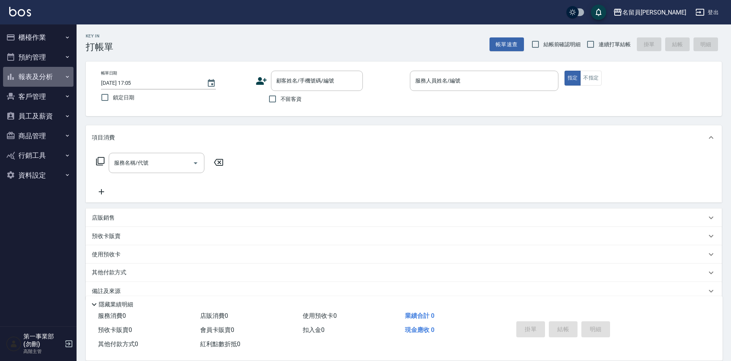
click at [42, 75] on button "報表及分析" at bounding box center [38, 77] width 70 height 20
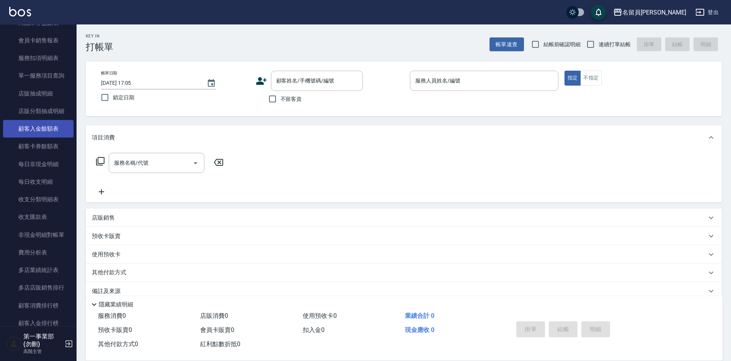
scroll to position [536, 0]
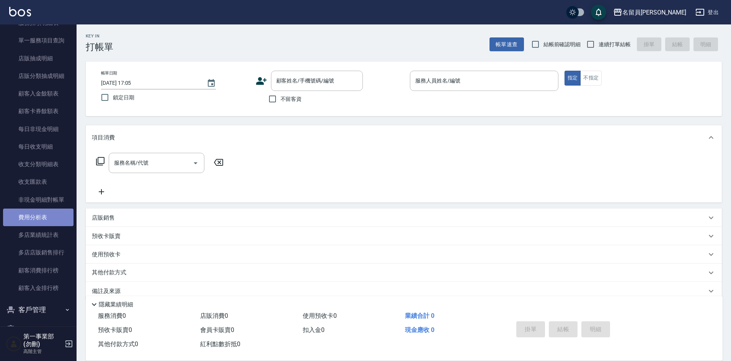
click at [41, 214] on link "費用分析表" at bounding box center [38, 218] width 70 height 18
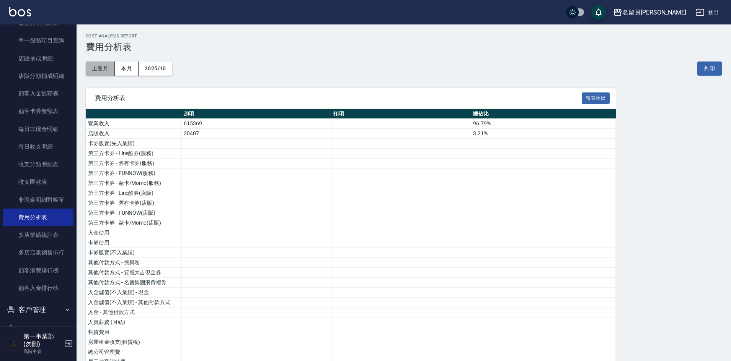
click at [93, 71] on button "上個月" at bounding box center [100, 69] width 29 height 14
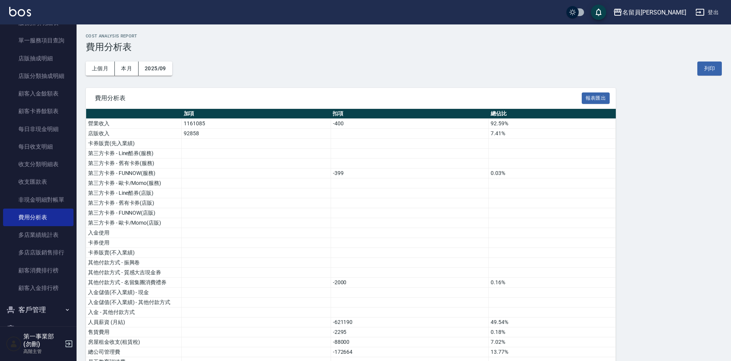
click at [661, 11] on div "名留員[PERSON_NAME]" at bounding box center [654, 13] width 64 height 10
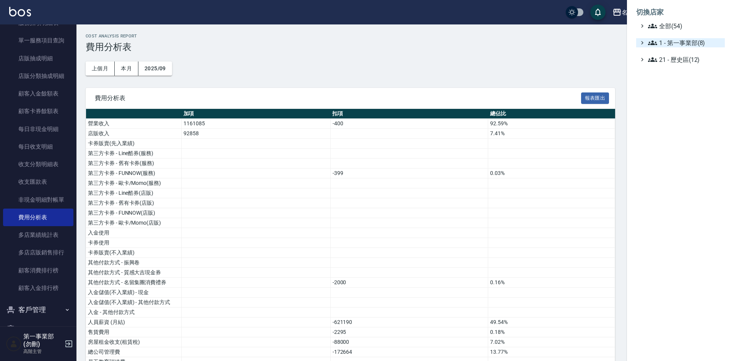
click at [679, 42] on span "1 - 第一事業部(8)" at bounding box center [685, 42] width 74 height 9
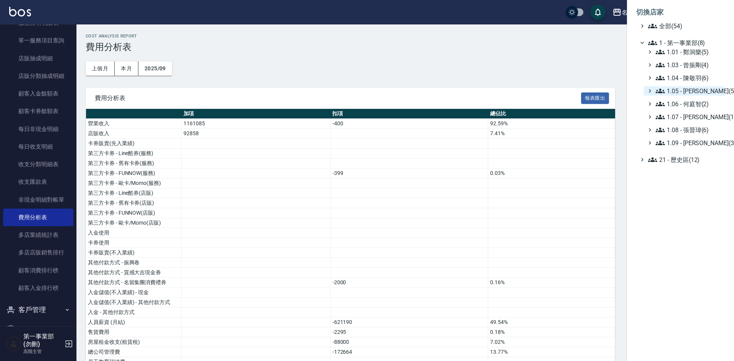
click at [700, 94] on span "1.05 - [PERSON_NAME](5)" at bounding box center [689, 90] width 66 height 9
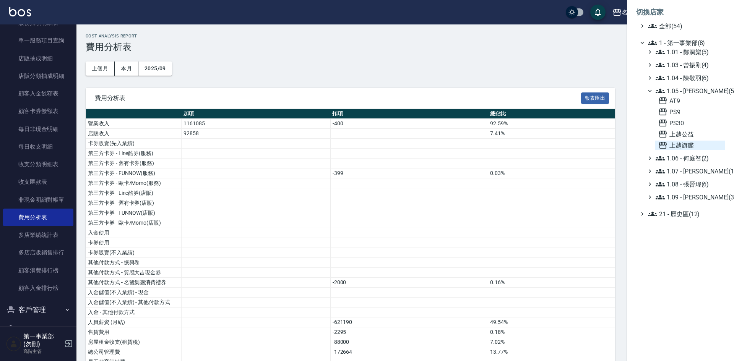
click at [694, 142] on span "上越旗艦" at bounding box center [690, 145] width 63 height 9
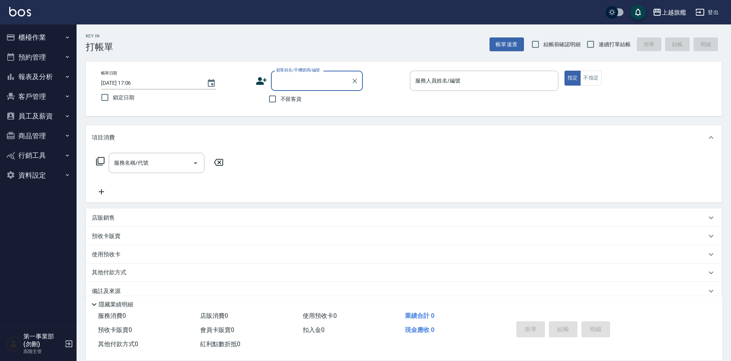
click at [42, 77] on button "報表及分析" at bounding box center [38, 77] width 70 height 20
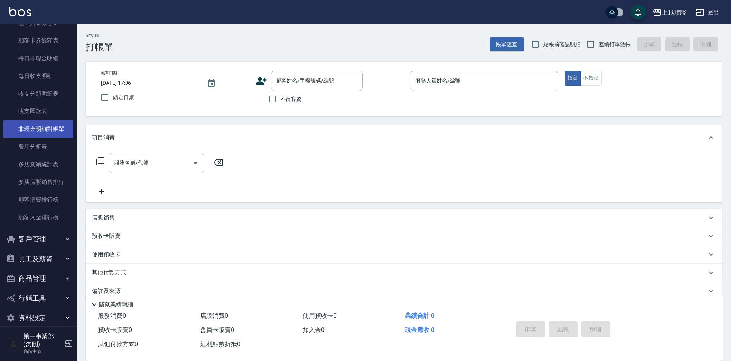
scroll to position [612, 0]
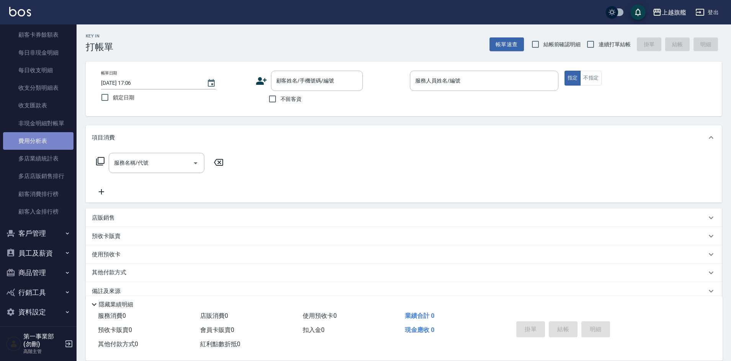
click at [48, 142] on link "費用分析表" at bounding box center [38, 141] width 70 height 18
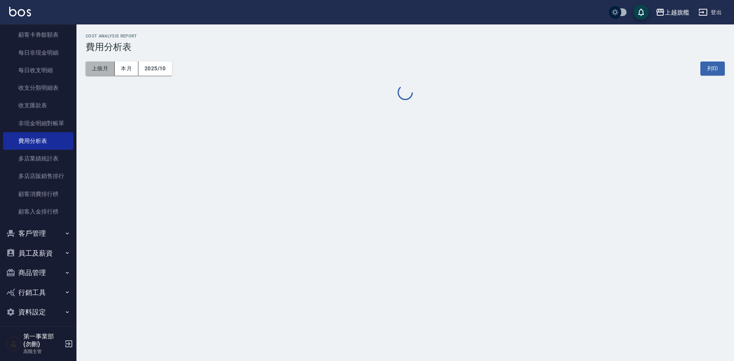
click at [103, 68] on button "上個月" at bounding box center [100, 69] width 29 height 14
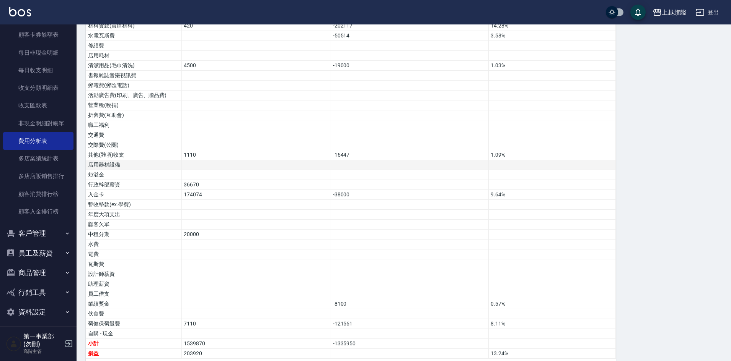
scroll to position [373, 0]
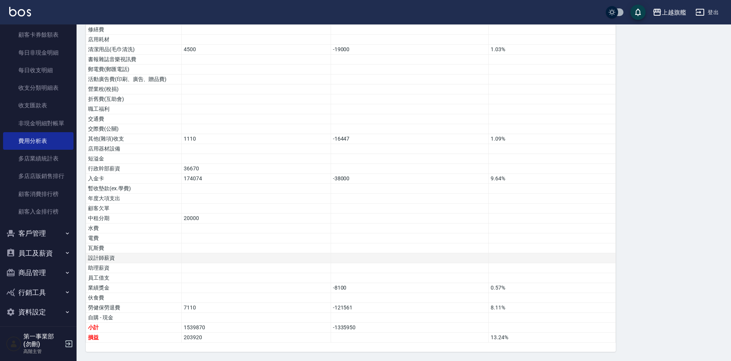
click at [268, 260] on td at bounding box center [256, 259] width 149 height 10
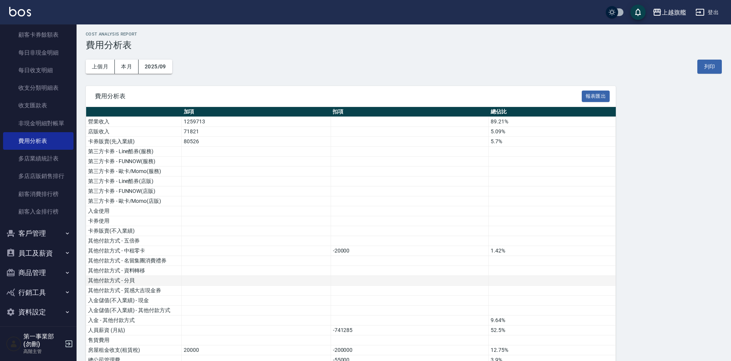
scroll to position [0, 0]
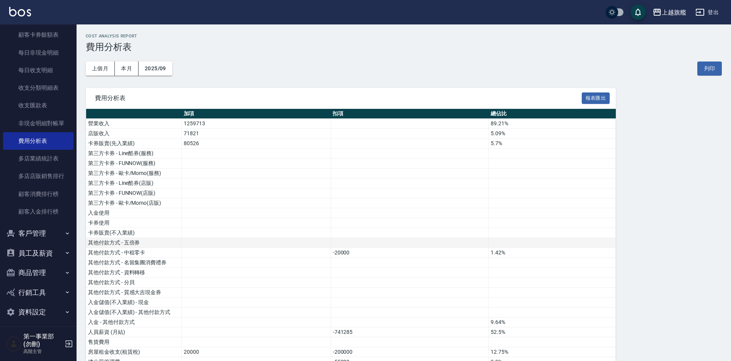
click at [490, 254] on td "1.42%" at bounding box center [551, 253] width 127 height 10
click at [435, 69] on div "上個月 本月 2025/09 列印" at bounding box center [404, 68] width 636 height 33
drag, startPoint x: 635, startPoint y: 248, endPoint x: 602, endPoint y: 329, distance: 87.3
drag, startPoint x: 371, startPoint y: 68, endPoint x: 375, endPoint y: 71, distance: 5.2
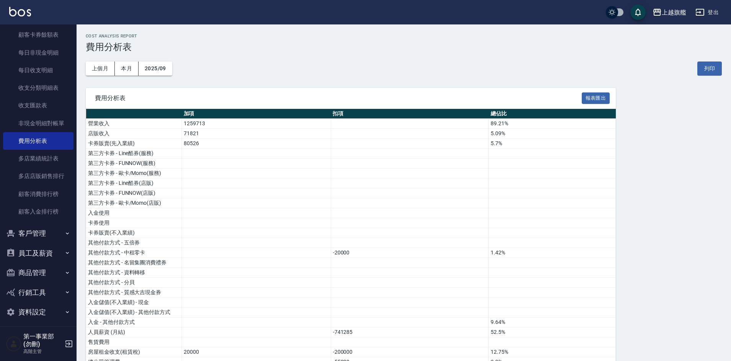
click at [371, 68] on div "上個月 本月 2025/09 列印" at bounding box center [404, 68] width 636 height 33
drag, startPoint x: 690, startPoint y: 239, endPoint x: 558, endPoint y: 328, distance: 158.9
click at [515, 278] on td at bounding box center [551, 283] width 127 height 10
click at [449, 285] on td at bounding box center [409, 283] width 158 height 10
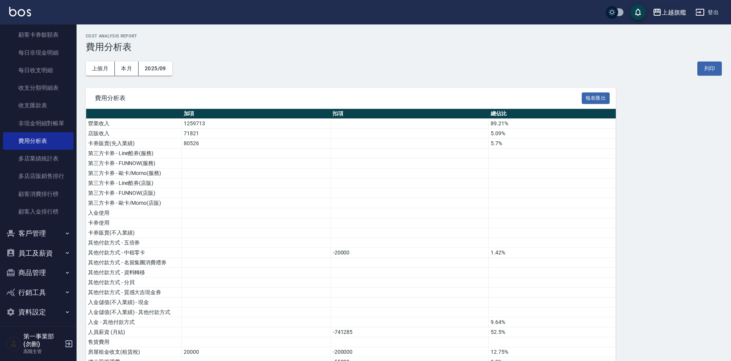
click at [676, 17] on div "上越旗艦" at bounding box center [673, 13] width 24 height 10
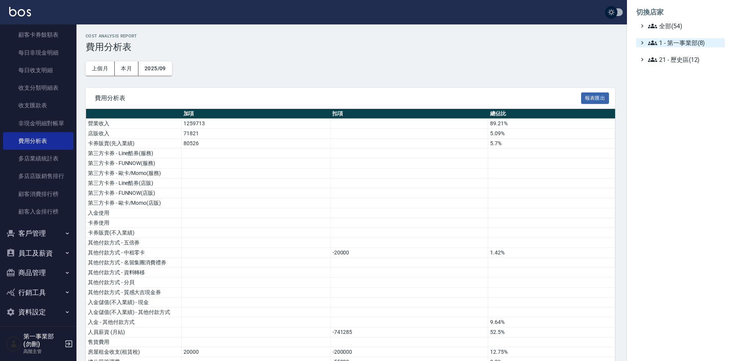
click at [682, 41] on span "1 - 第一事業部(8)" at bounding box center [685, 42] width 74 height 9
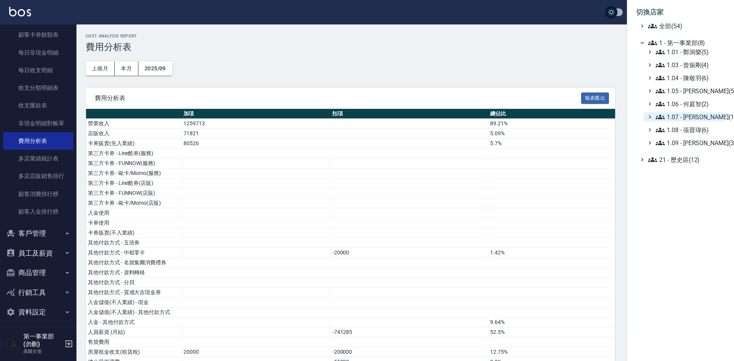
click at [706, 117] on span "1.07 - [PERSON_NAME](11)" at bounding box center [689, 116] width 66 height 9
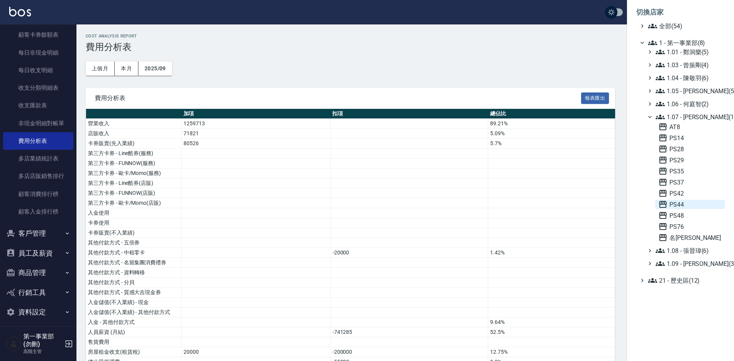
click at [687, 208] on span "PS44" at bounding box center [690, 204] width 63 height 9
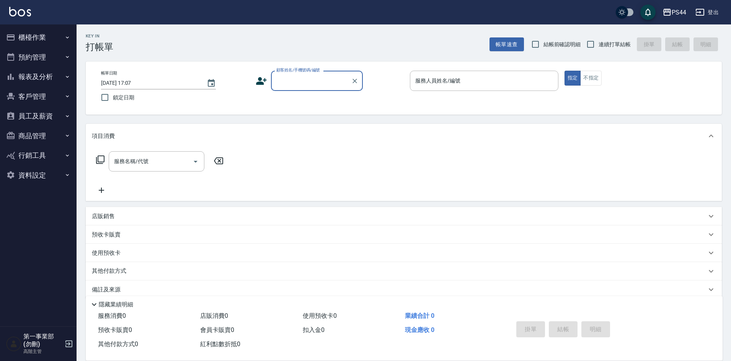
click at [40, 74] on button "報表及分析" at bounding box center [38, 77] width 70 height 20
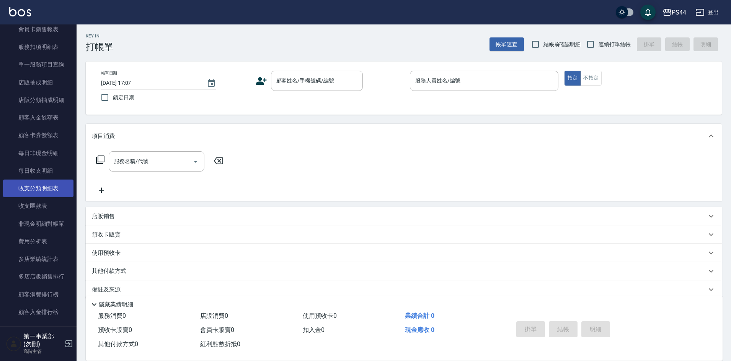
scroll to position [536, 0]
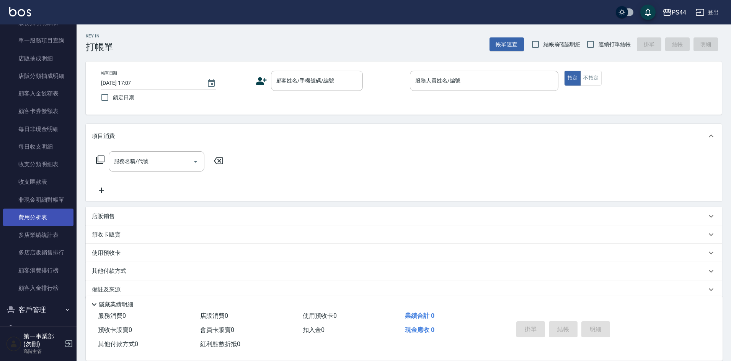
click at [50, 222] on link "費用分析表" at bounding box center [38, 218] width 70 height 18
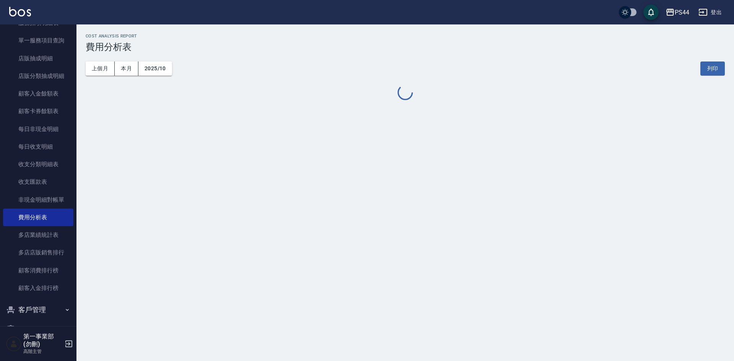
click at [95, 59] on div "上個月 本月 2025/10 列印" at bounding box center [406, 68] width 640 height 33
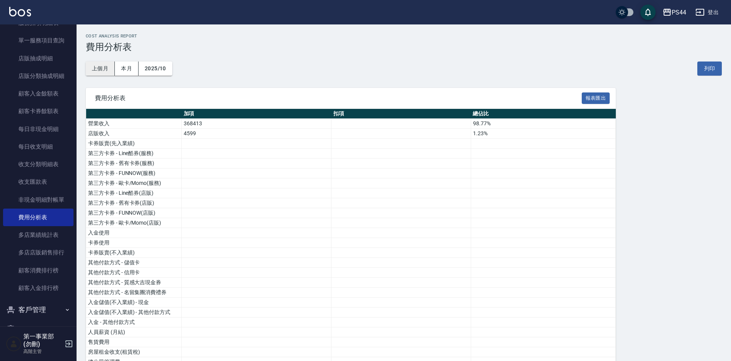
click at [100, 66] on button "上個月" at bounding box center [100, 69] width 29 height 14
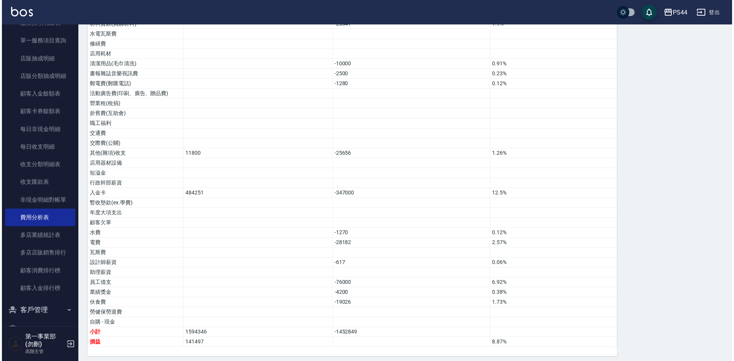
scroll to position [363, 0]
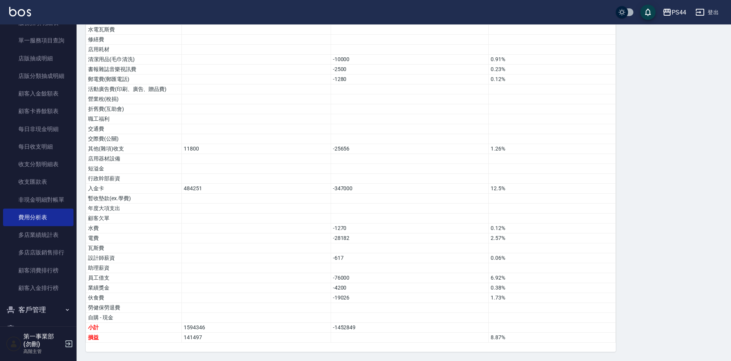
click at [625, 313] on div "費用分析表 報表匯出 加項 扣項 總佔比 營業收入 1073774 97.77% 店販收入 24521 2.23% 卡券販賣(先入業績) 第三方卡券 - Li…" at bounding box center [404, 38] width 636 height 627
click at [465, 224] on td "-1270" at bounding box center [409, 229] width 158 height 10
click at [677, 8] on div "PS44" at bounding box center [678, 13] width 15 height 10
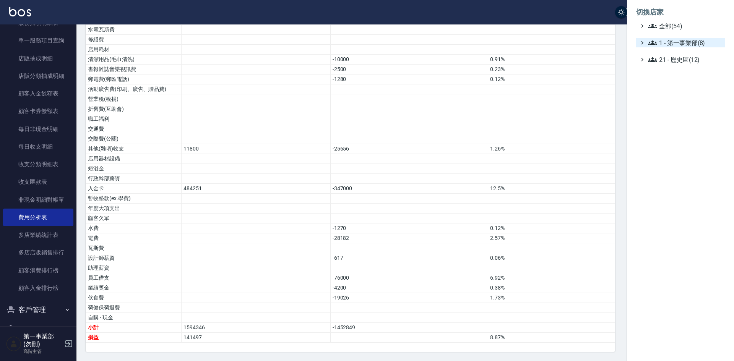
click at [690, 42] on span "1 - 第一事業部(8)" at bounding box center [685, 42] width 74 height 9
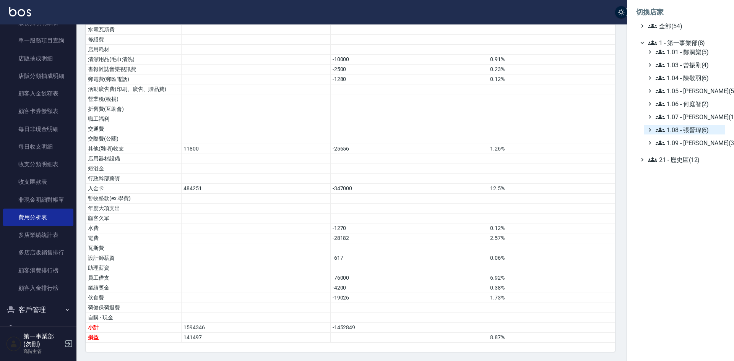
click at [692, 130] on span "1.08 - 張晉瑋(6)" at bounding box center [689, 129] width 66 height 9
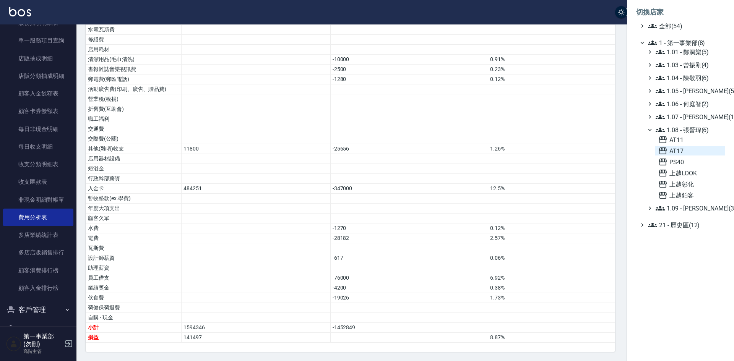
click at [682, 150] on span "AT17" at bounding box center [690, 151] width 63 height 9
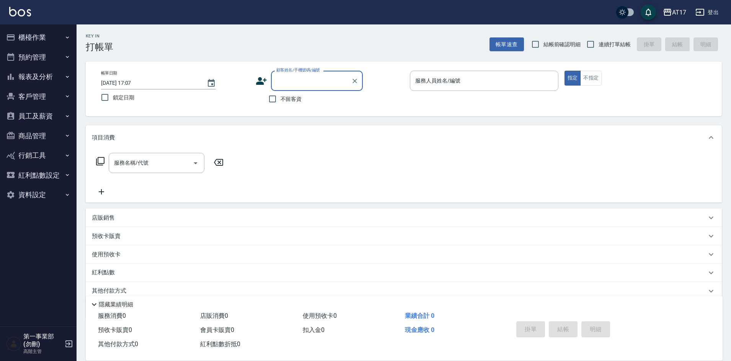
click at [48, 74] on button "報表及分析" at bounding box center [38, 77] width 70 height 20
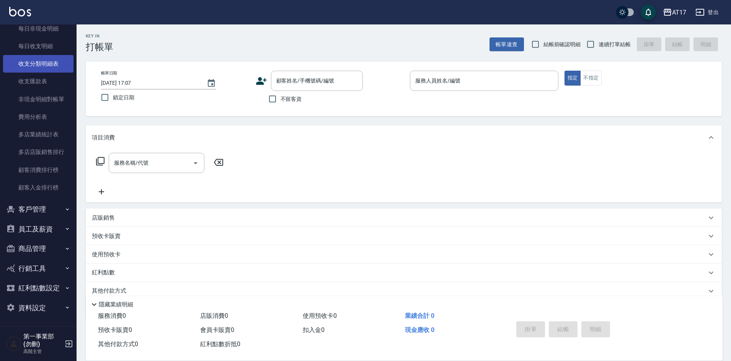
scroll to position [637, 0]
click at [36, 115] on link "費用分析表" at bounding box center [38, 117] width 70 height 18
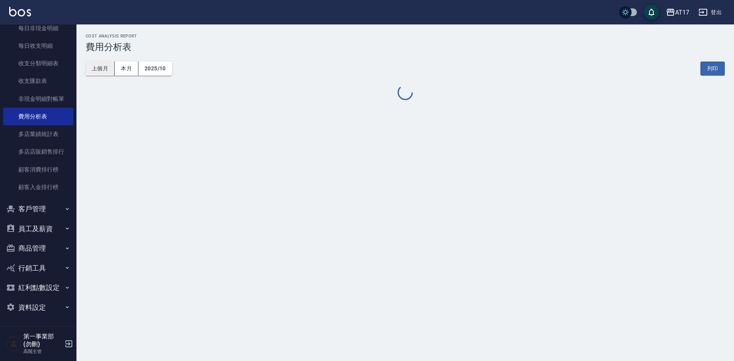
click at [98, 70] on button "上個月" at bounding box center [100, 69] width 29 height 14
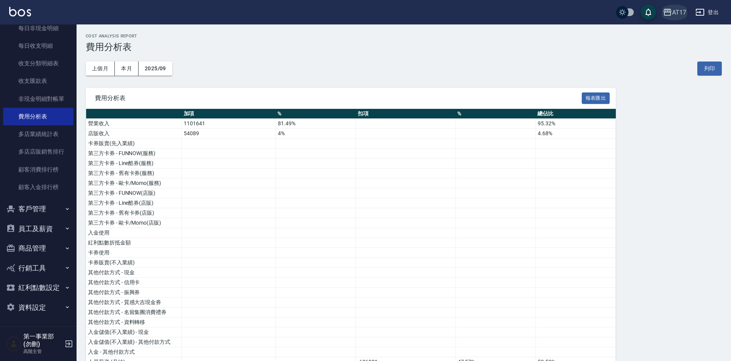
click at [680, 9] on div "AT17" at bounding box center [679, 13] width 14 height 10
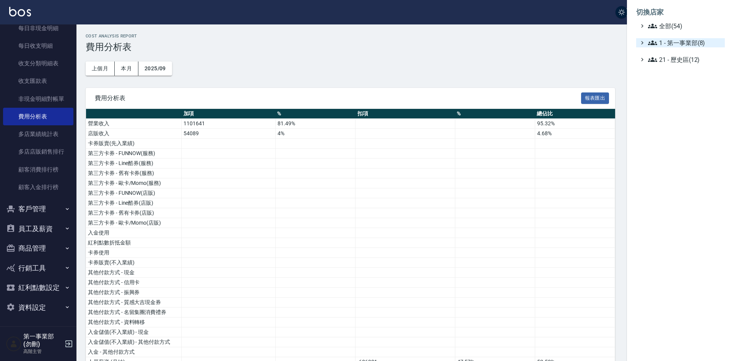
click at [679, 39] on span "1 - 第一事業部(8)" at bounding box center [685, 42] width 74 height 9
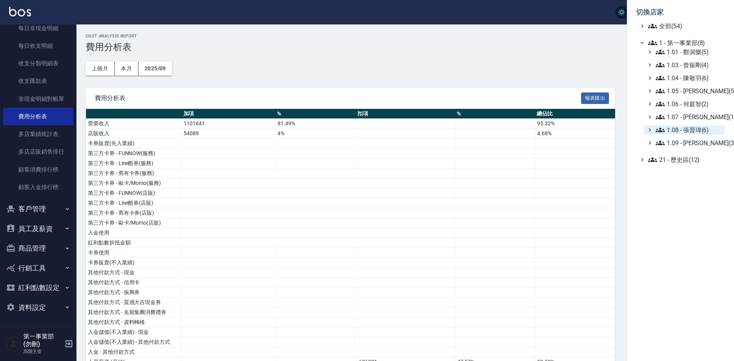
click at [705, 129] on span "1.08 - 張晉瑋(6)" at bounding box center [689, 129] width 66 height 9
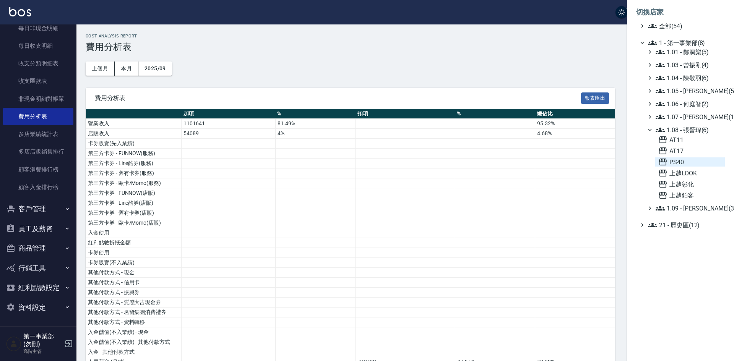
click at [695, 163] on span "PS40" at bounding box center [690, 162] width 63 height 9
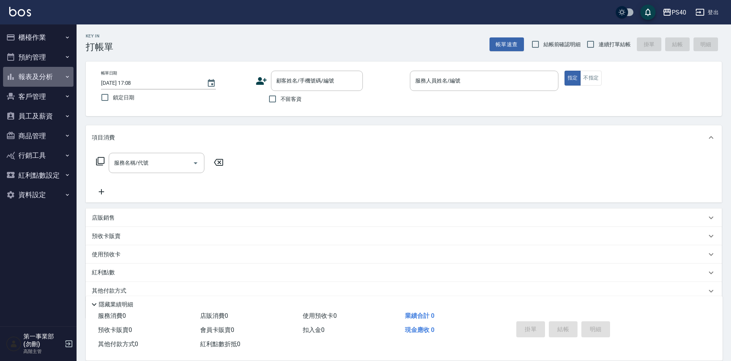
click at [44, 80] on button "報表及分析" at bounding box center [38, 77] width 70 height 20
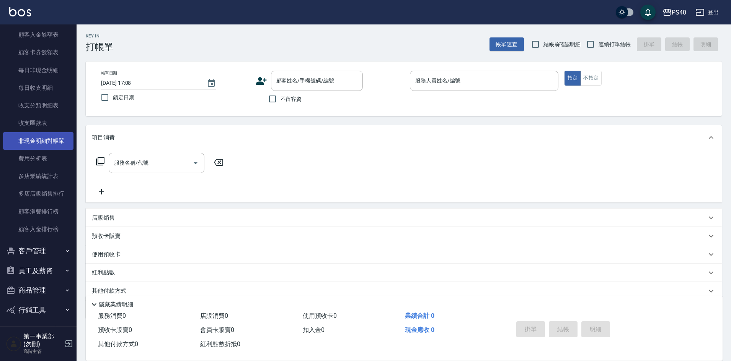
scroll to position [612, 0]
click at [41, 145] on link "費用分析表" at bounding box center [38, 141] width 70 height 18
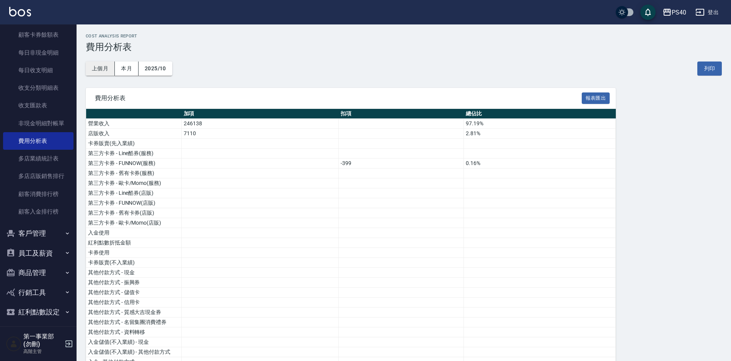
click at [103, 70] on button "上個月" at bounding box center [100, 69] width 29 height 14
click at [675, 13] on div "PS40" at bounding box center [678, 13] width 15 height 10
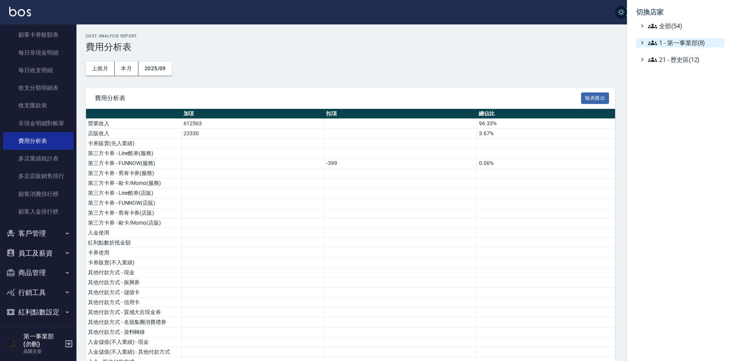
click at [690, 41] on span "1 - 第一事業部(8)" at bounding box center [685, 42] width 74 height 9
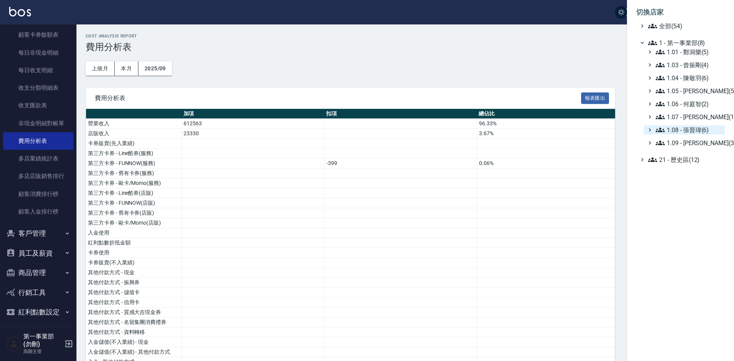
click at [702, 129] on span "1.08 - 張晉瑋(6)" at bounding box center [689, 129] width 66 height 9
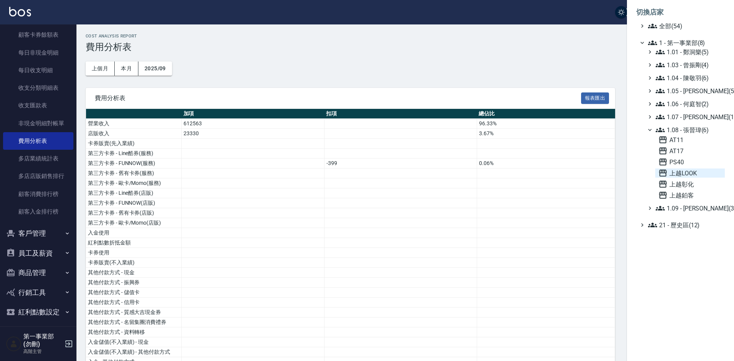
click at [693, 174] on span "上越LOOK" at bounding box center [690, 173] width 63 height 9
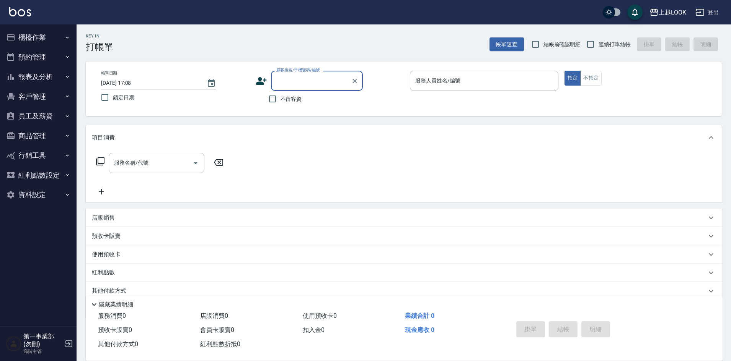
click at [24, 75] on button "報表及分析" at bounding box center [38, 77] width 70 height 20
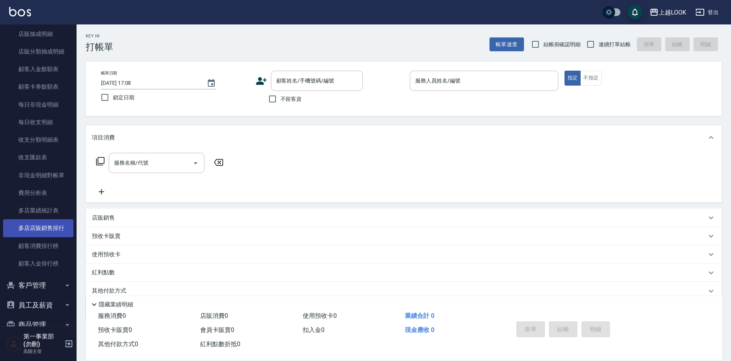
scroll to position [574, 0]
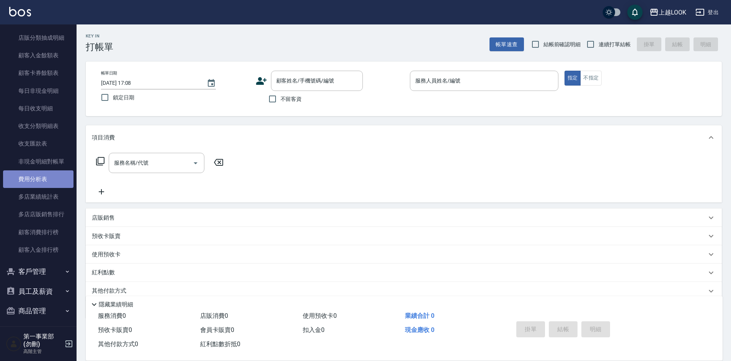
click at [39, 179] on link "費用分析表" at bounding box center [38, 180] width 70 height 18
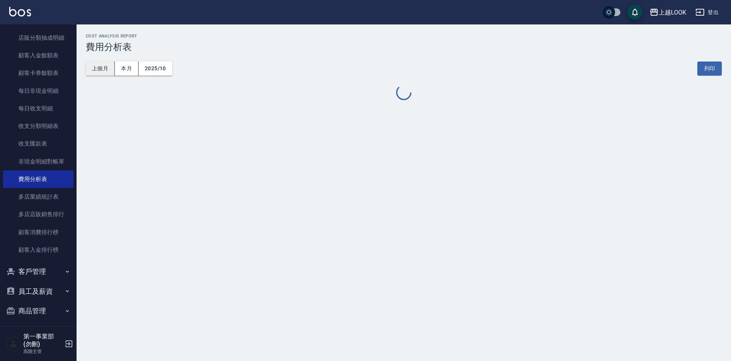
click at [100, 71] on button "上個月" at bounding box center [100, 69] width 29 height 14
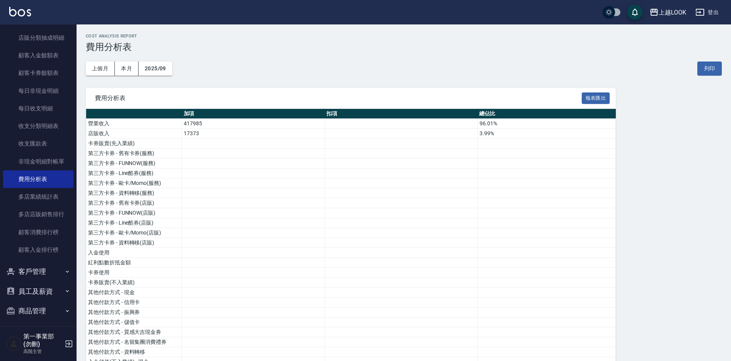
click at [554, 228] on td at bounding box center [546, 233] width 138 height 10
click at [673, 18] on button "上越LOOK" at bounding box center [667, 13] width 43 height 16
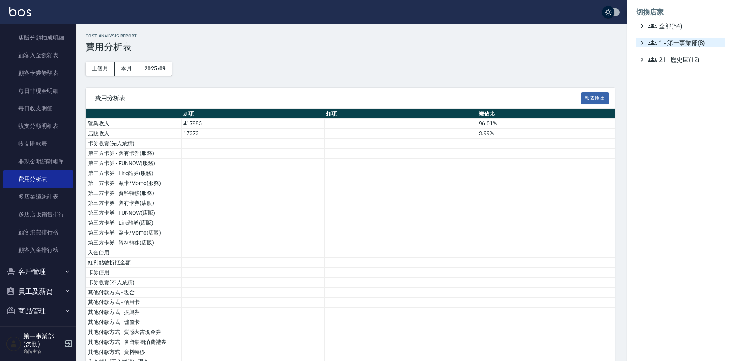
click at [688, 44] on span "1 - 第一事業部(8)" at bounding box center [685, 42] width 74 height 9
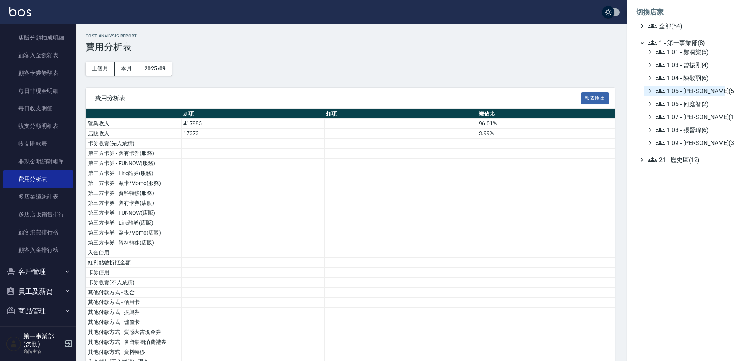
click at [703, 94] on span "1.05 - [PERSON_NAME](5)" at bounding box center [689, 90] width 66 height 9
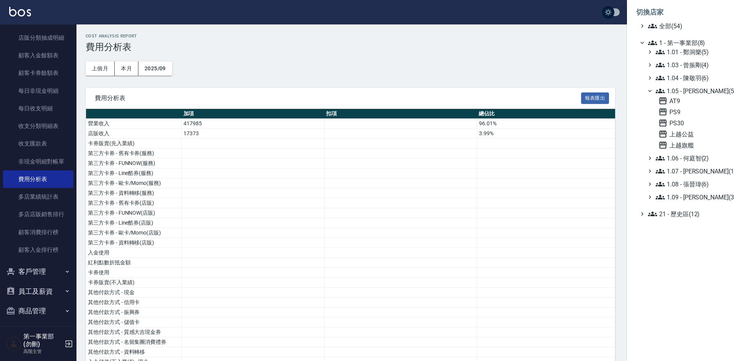
click at [703, 94] on span "1.05 - [PERSON_NAME](5)" at bounding box center [689, 90] width 66 height 9
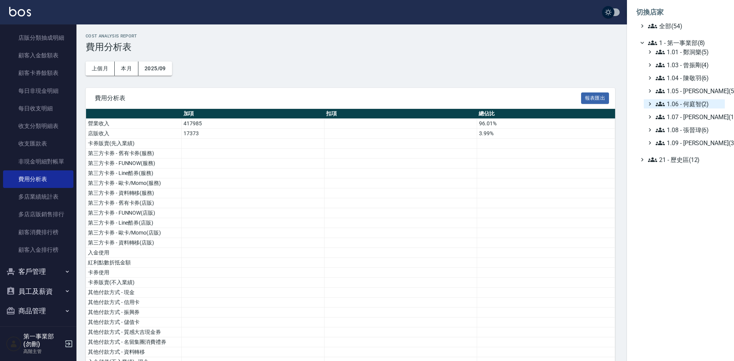
click at [702, 104] on span "1.06 - 何庭智(2)" at bounding box center [689, 103] width 66 height 9
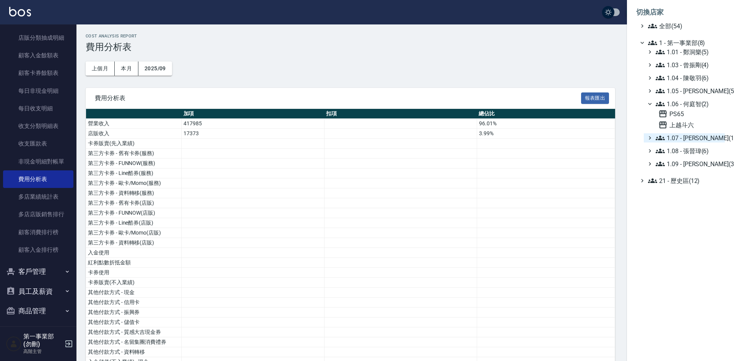
click at [701, 138] on span "1.07 - [PERSON_NAME](11)" at bounding box center [689, 137] width 66 height 9
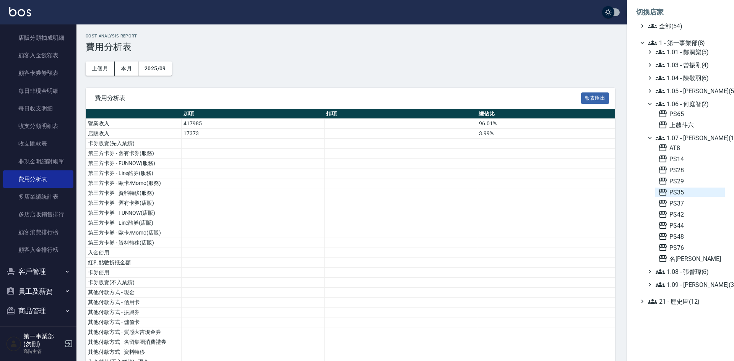
click at [680, 195] on span "PS35" at bounding box center [690, 192] width 63 height 9
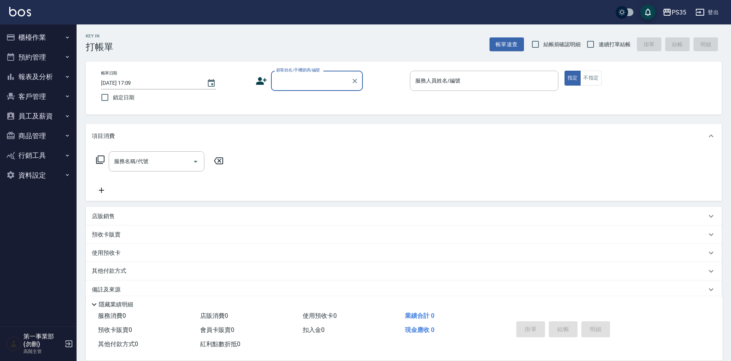
drag, startPoint x: 44, startPoint y: 79, endPoint x: 36, endPoint y: 77, distance: 8.5
click at [44, 78] on button "報表及分析" at bounding box center [38, 77] width 70 height 20
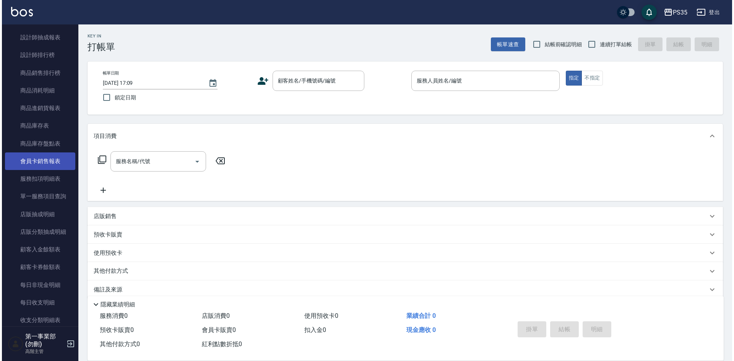
scroll to position [383, 0]
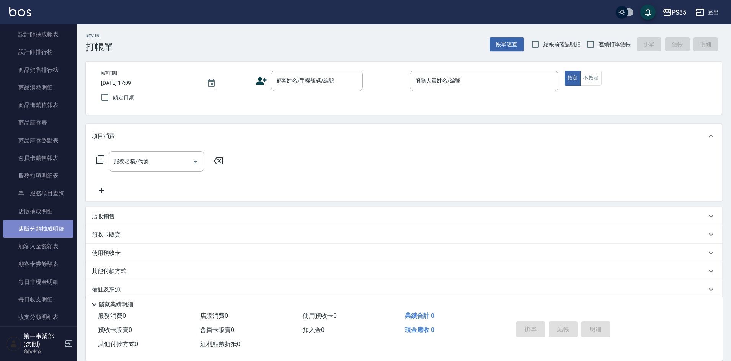
click at [60, 226] on link "店販分類抽成明細" at bounding box center [38, 229] width 70 height 18
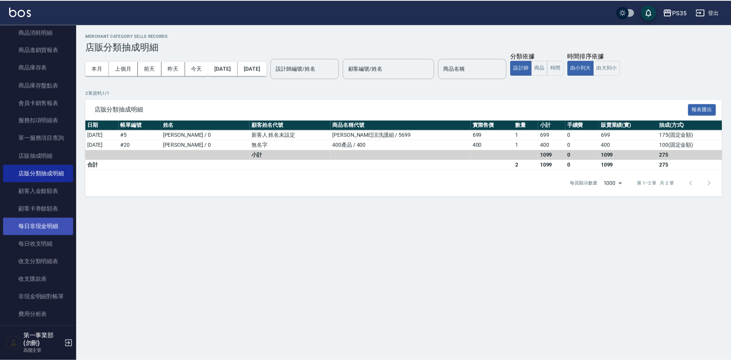
scroll to position [459, 0]
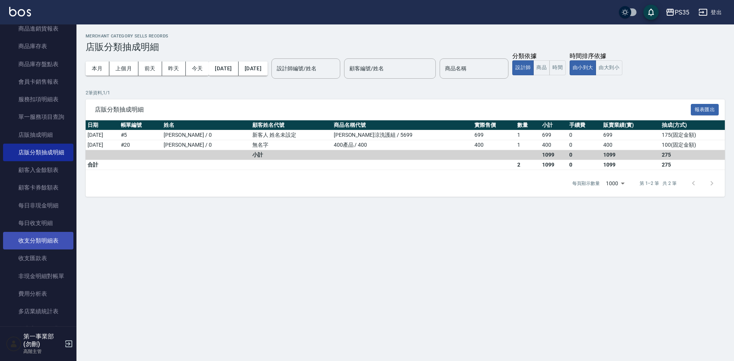
click at [52, 243] on link "收支分類明細表" at bounding box center [38, 241] width 70 height 18
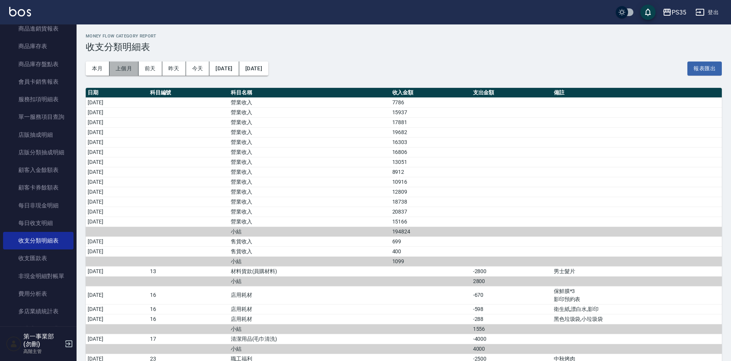
click at [129, 68] on button "上個月" at bounding box center [123, 69] width 29 height 14
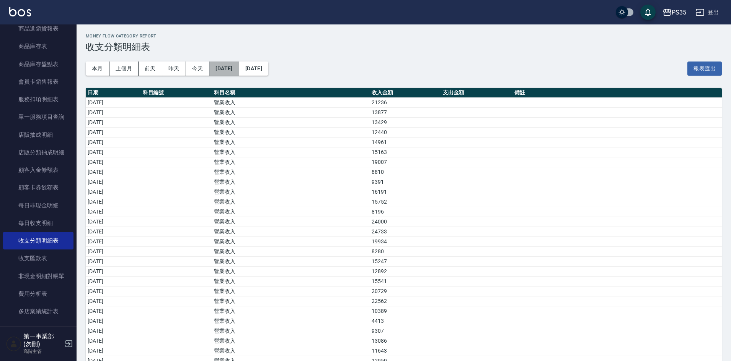
click at [238, 65] on button "[DATE]" at bounding box center [223, 69] width 29 height 14
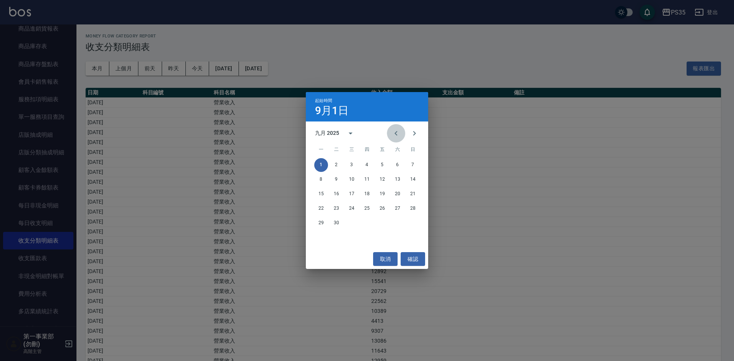
click at [390, 135] on button "Previous month" at bounding box center [396, 133] width 18 height 18
click at [383, 166] on button "1" at bounding box center [383, 165] width 14 height 14
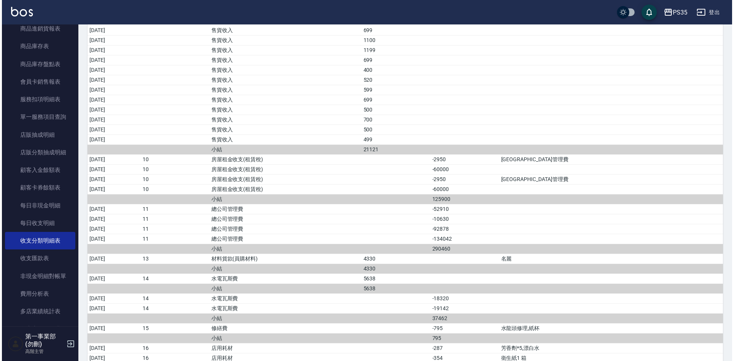
scroll to position [664, 0]
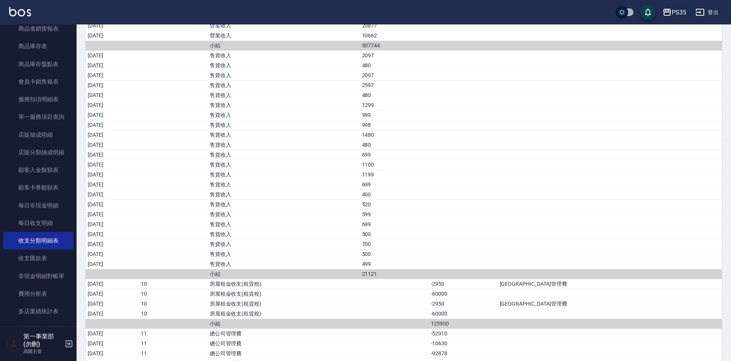
click at [673, 12] on div "PS35" at bounding box center [678, 13] width 15 height 10
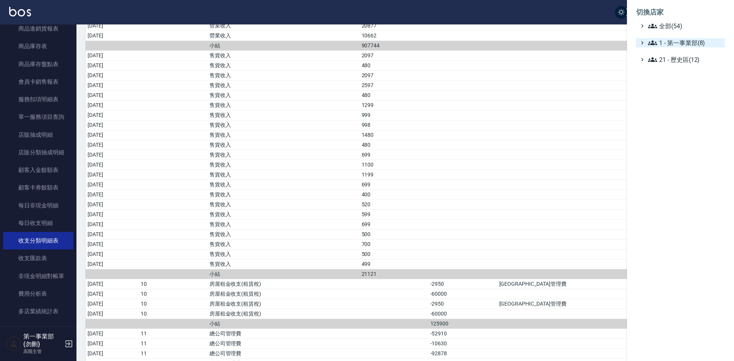
click at [696, 42] on span "1 - 第一事業部(8)" at bounding box center [685, 42] width 74 height 9
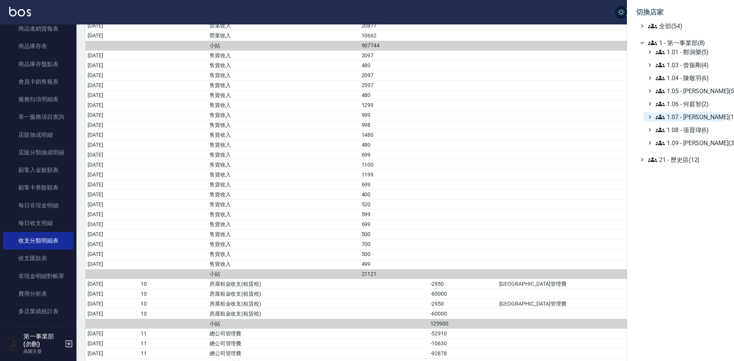
click at [694, 115] on span "1.07 - [PERSON_NAME](11)" at bounding box center [689, 116] width 66 height 9
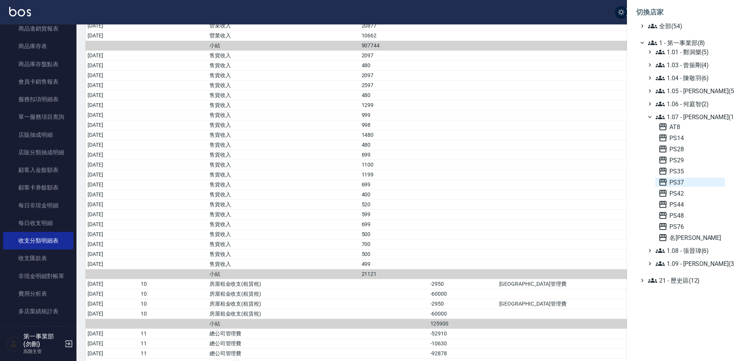
click at [689, 184] on span "PS37" at bounding box center [690, 182] width 63 height 9
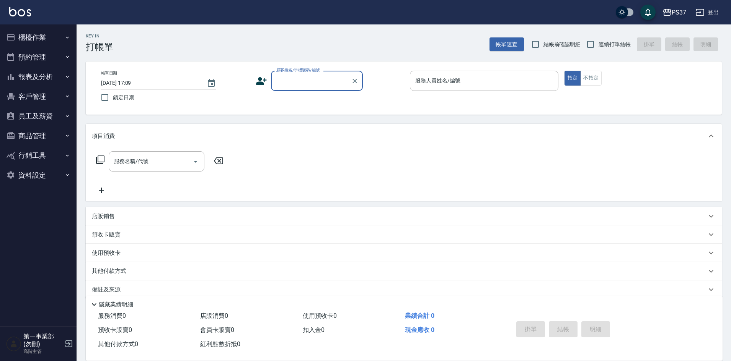
click at [46, 75] on button "報表及分析" at bounding box center [38, 77] width 70 height 20
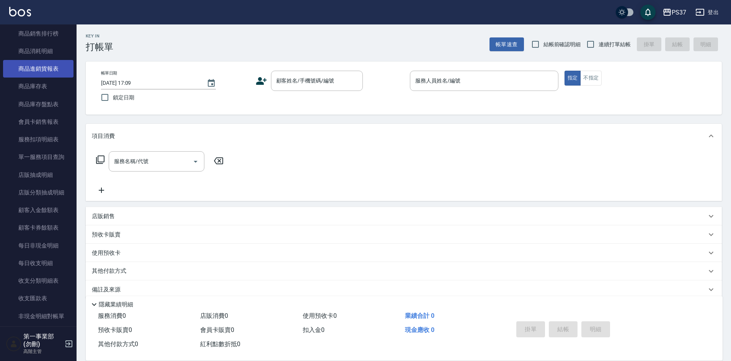
scroll to position [421, 0]
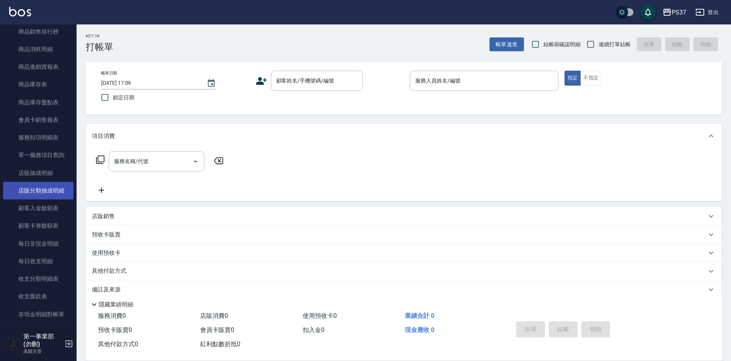
click at [50, 185] on link "店販分類抽成明細" at bounding box center [38, 191] width 70 height 18
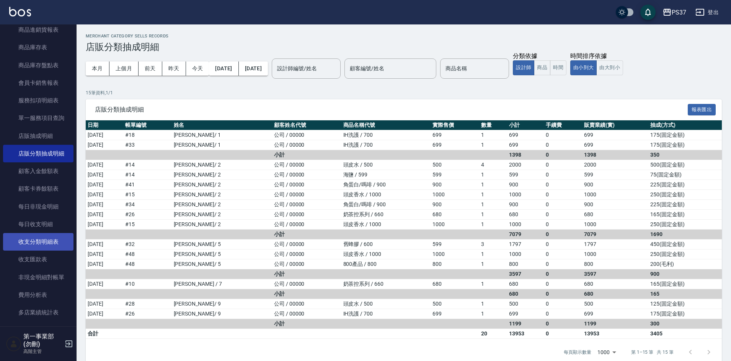
scroll to position [459, 0]
click at [45, 236] on link "收支分類明細表" at bounding box center [38, 241] width 70 height 18
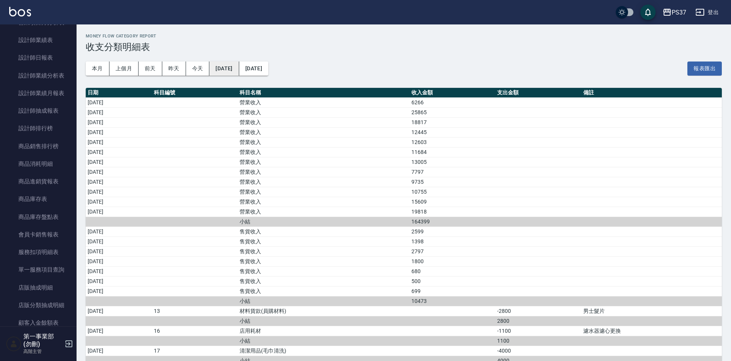
click at [228, 65] on button "[DATE]" at bounding box center [223, 69] width 29 height 14
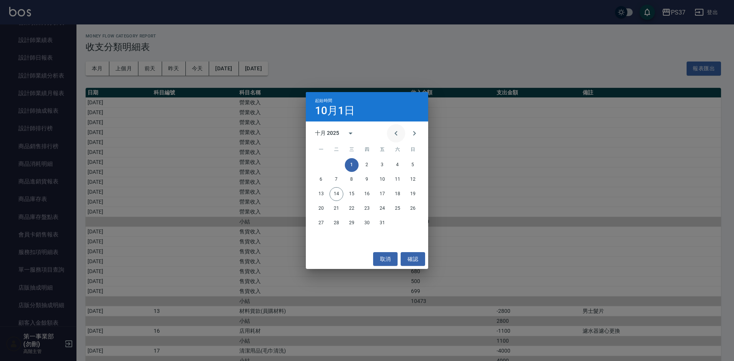
click at [394, 136] on icon "Previous month" at bounding box center [396, 133] width 9 height 9
click at [324, 167] on button "1" at bounding box center [321, 165] width 14 height 14
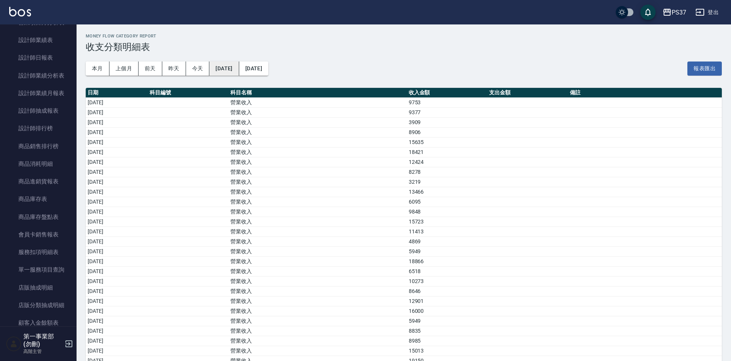
click at [234, 65] on button "[DATE]" at bounding box center [223, 69] width 29 height 14
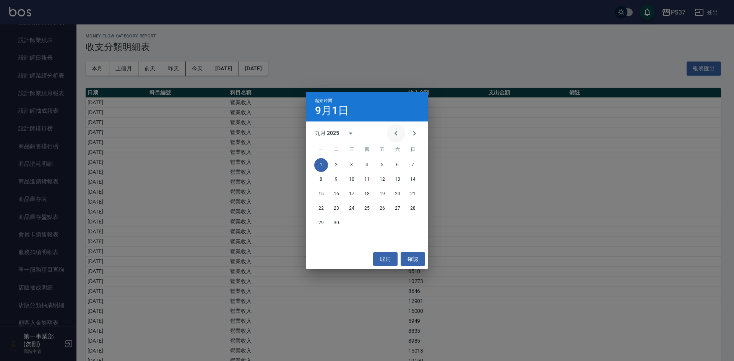
click at [396, 135] on icon "Previous month" at bounding box center [396, 133] width 9 height 9
click at [382, 167] on button "1" at bounding box center [383, 165] width 14 height 14
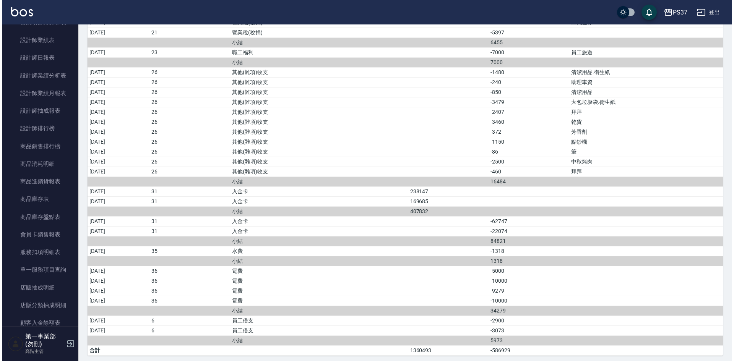
scroll to position [1327, 0]
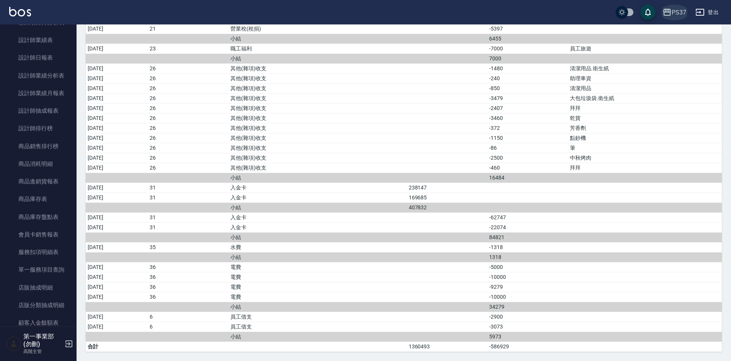
click at [676, 14] on div "PS37" at bounding box center [678, 13] width 15 height 10
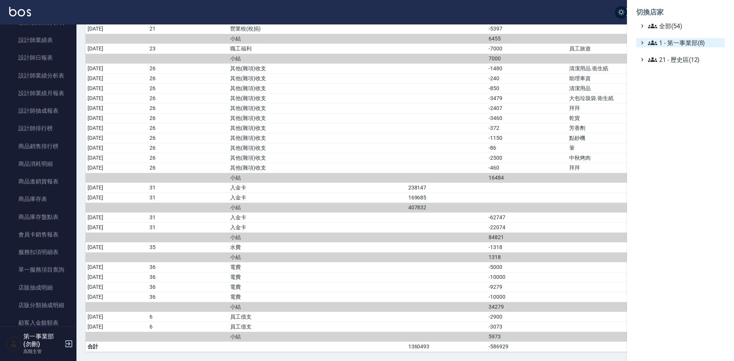
click at [676, 41] on span "1 - 第一事業部(8)" at bounding box center [685, 42] width 74 height 9
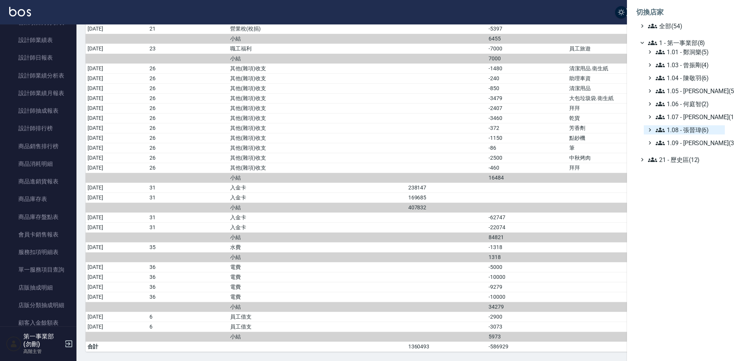
click at [696, 129] on span "1.08 - 張晉瑋(6)" at bounding box center [689, 129] width 66 height 9
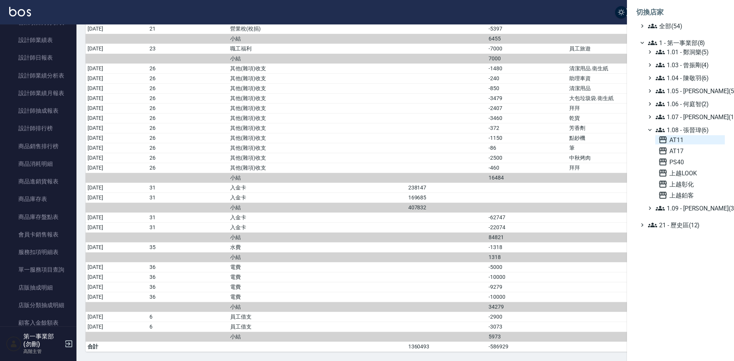
click at [697, 140] on span "AT11" at bounding box center [690, 139] width 63 height 9
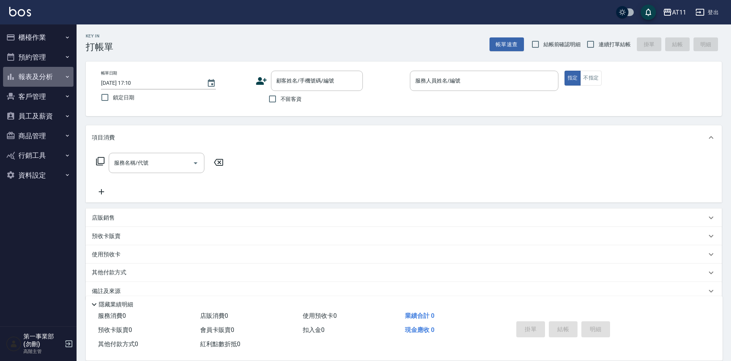
click at [49, 81] on button "報表及分析" at bounding box center [38, 77] width 70 height 20
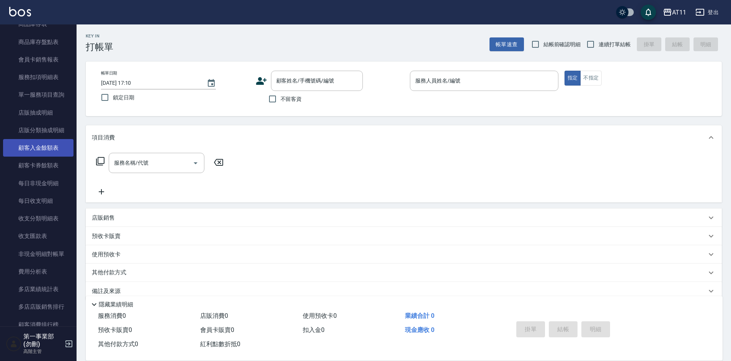
scroll to position [497, 0]
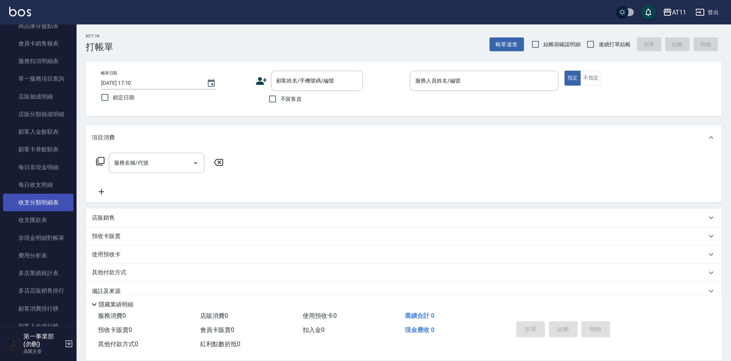
click at [50, 201] on link "收支分類明細表" at bounding box center [38, 203] width 70 height 18
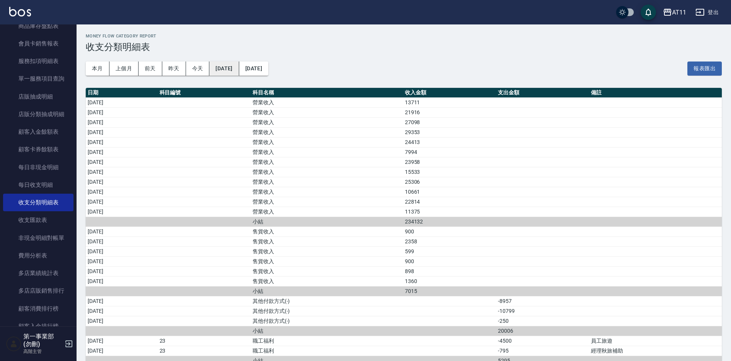
click at [235, 74] on button "[DATE]" at bounding box center [223, 69] width 29 height 14
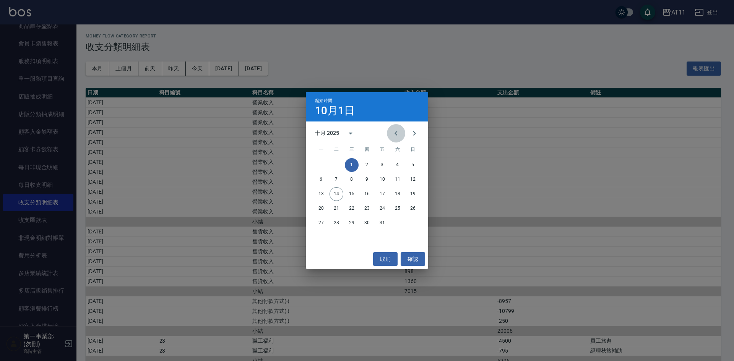
click at [392, 136] on icon "Previous month" at bounding box center [396, 133] width 9 height 9
click at [322, 166] on button "1" at bounding box center [321, 165] width 14 height 14
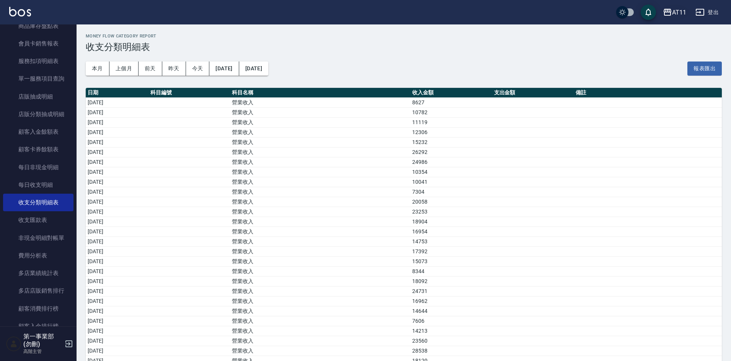
click at [674, 15] on div "AT11" at bounding box center [679, 13] width 14 height 10
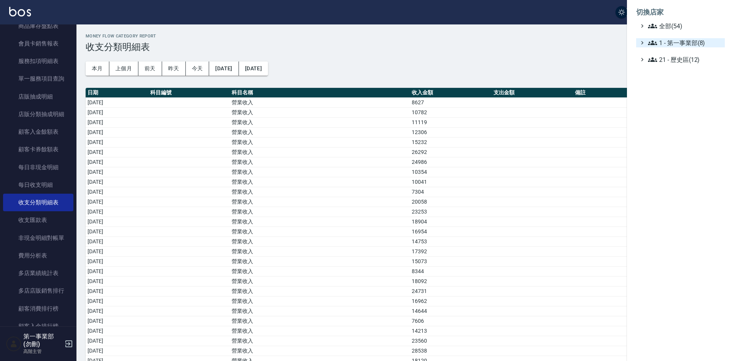
click at [685, 40] on span "1 - 第一事業部(8)" at bounding box center [685, 42] width 74 height 9
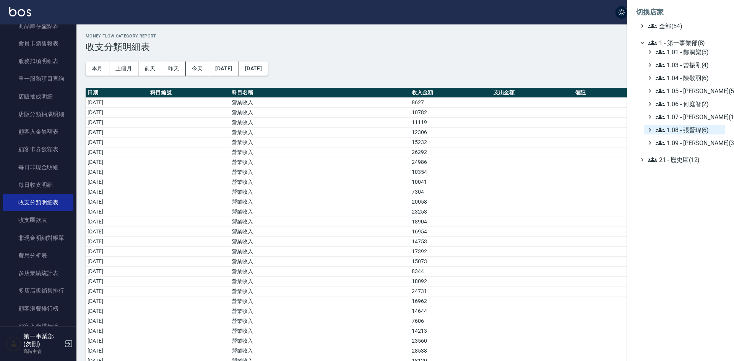
click at [694, 132] on span "1.08 - 張晉瑋(6)" at bounding box center [689, 129] width 66 height 9
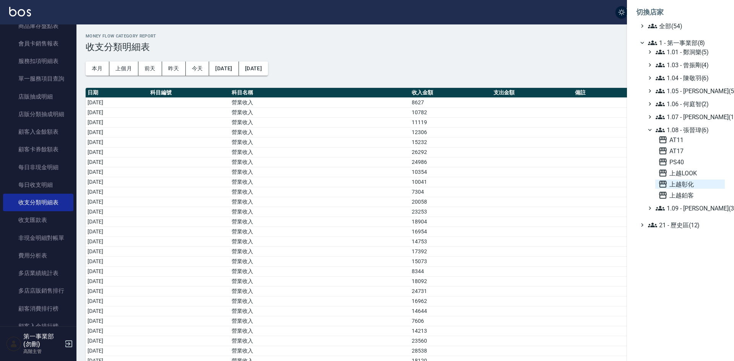
click at [686, 182] on span "上越彰化" at bounding box center [690, 184] width 63 height 9
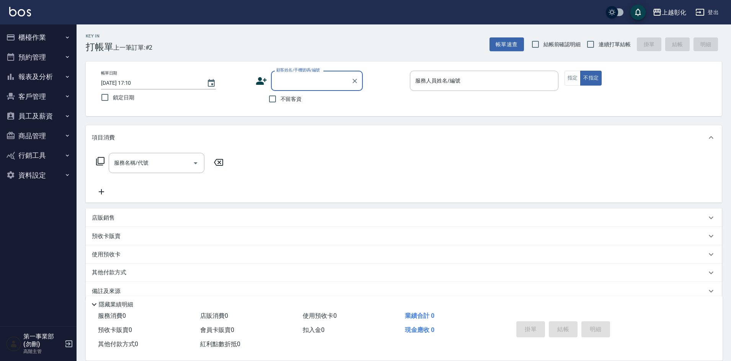
click at [46, 77] on button "報表及分析" at bounding box center [38, 77] width 70 height 20
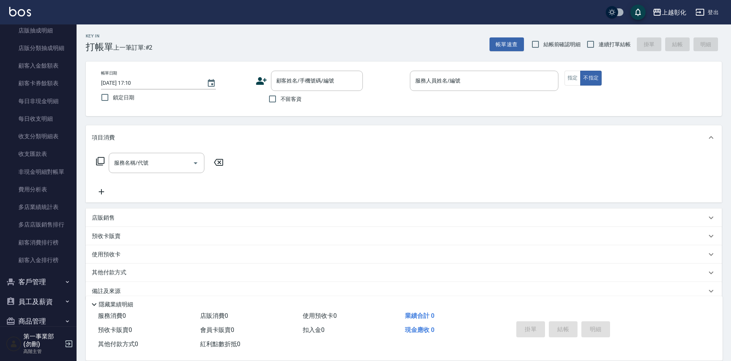
scroll to position [574, 0]
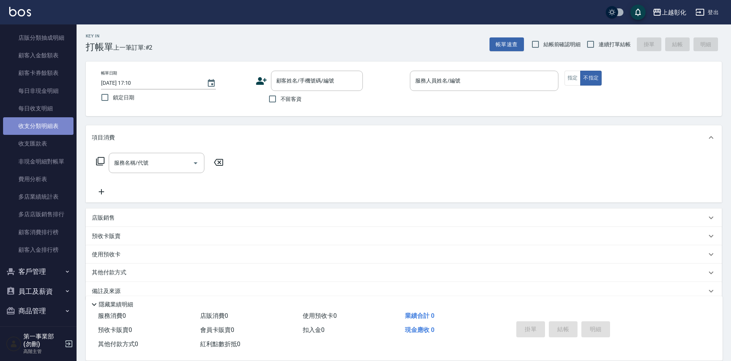
click at [48, 122] on link "收支分類明細表" at bounding box center [38, 126] width 70 height 18
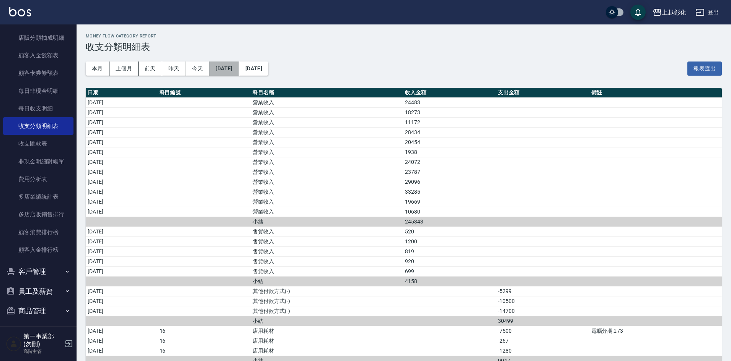
click at [238, 72] on button "[DATE]" at bounding box center [223, 69] width 29 height 14
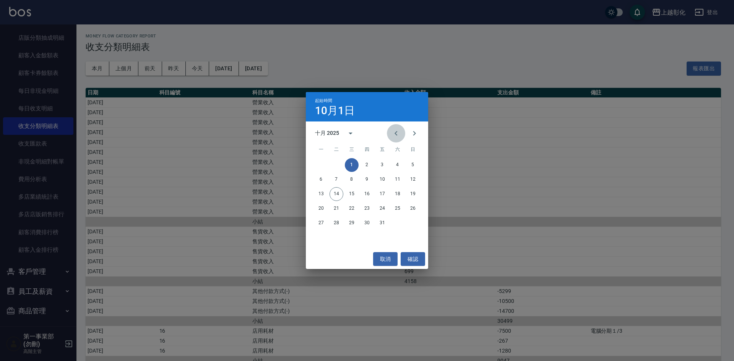
click at [393, 132] on icon "Previous month" at bounding box center [396, 133] width 9 height 9
click at [322, 164] on button "1" at bounding box center [321, 165] width 14 height 14
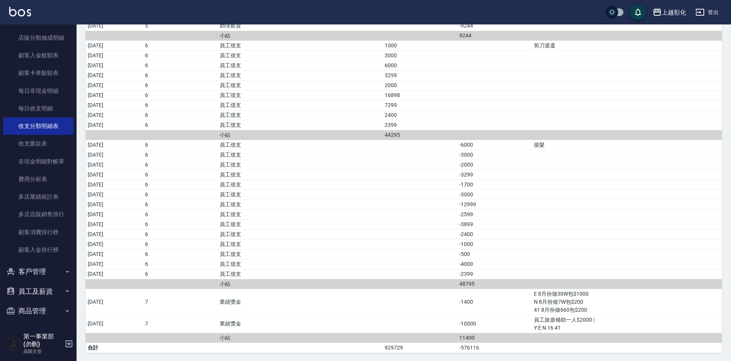
scroll to position [1170, 0]
click at [660, 14] on icon "button" at bounding box center [657, 12] width 8 height 7
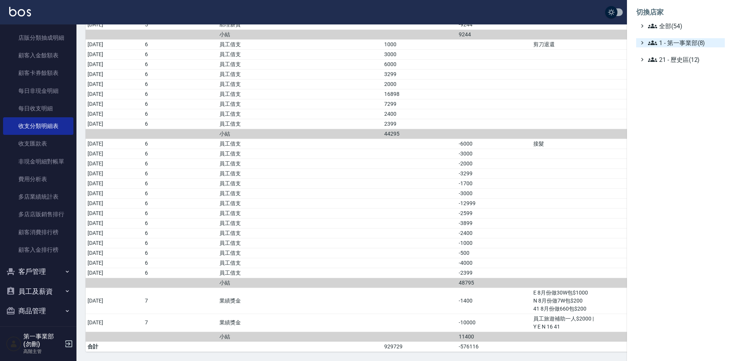
click at [659, 41] on span "1 - 第一事業部(8)" at bounding box center [685, 42] width 74 height 9
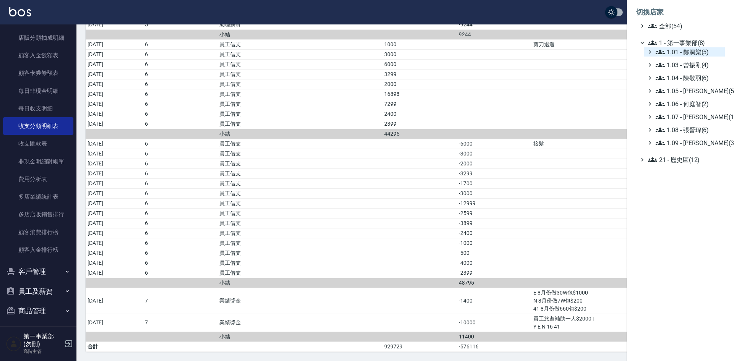
click at [676, 50] on span "1.01 - 鄭洞樂(5)" at bounding box center [689, 51] width 66 height 9
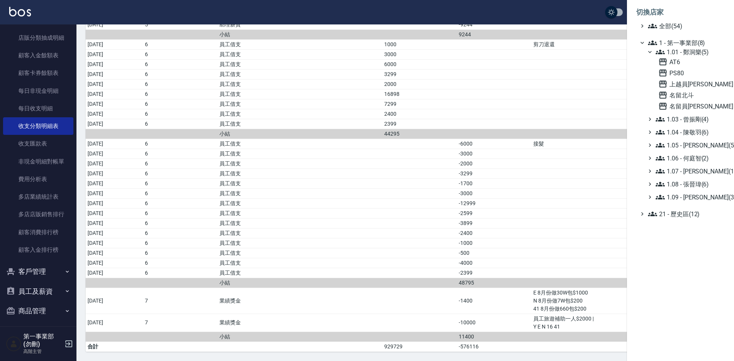
drag, startPoint x: 543, startPoint y: 208, endPoint x: 540, endPoint y: 214, distance: 7.0
click at [543, 210] on div at bounding box center [367, 180] width 734 height 361
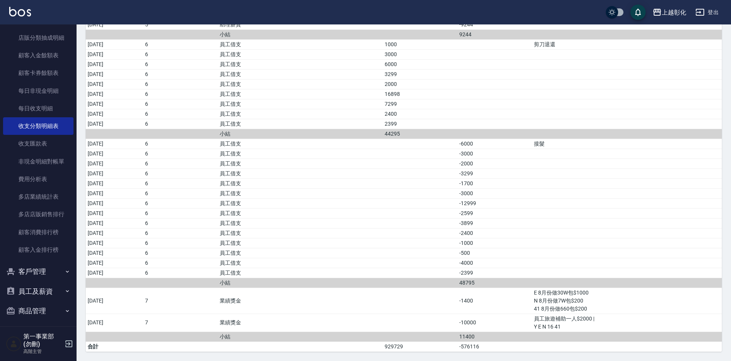
click at [383, 173] on td "員工借支" at bounding box center [300, 174] width 165 height 10
click at [337, 189] on td "員工借支" at bounding box center [300, 194] width 165 height 10
click at [374, 238] on td "員工借支" at bounding box center [300, 233] width 165 height 10
click at [445, 128] on td "2399" at bounding box center [420, 124] width 75 height 10
click at [365, 175] on td "員工借支" at bounding box center [300, 174] width 165 height 10
